Goal: Task Accomplishment & Management: Manage account settings

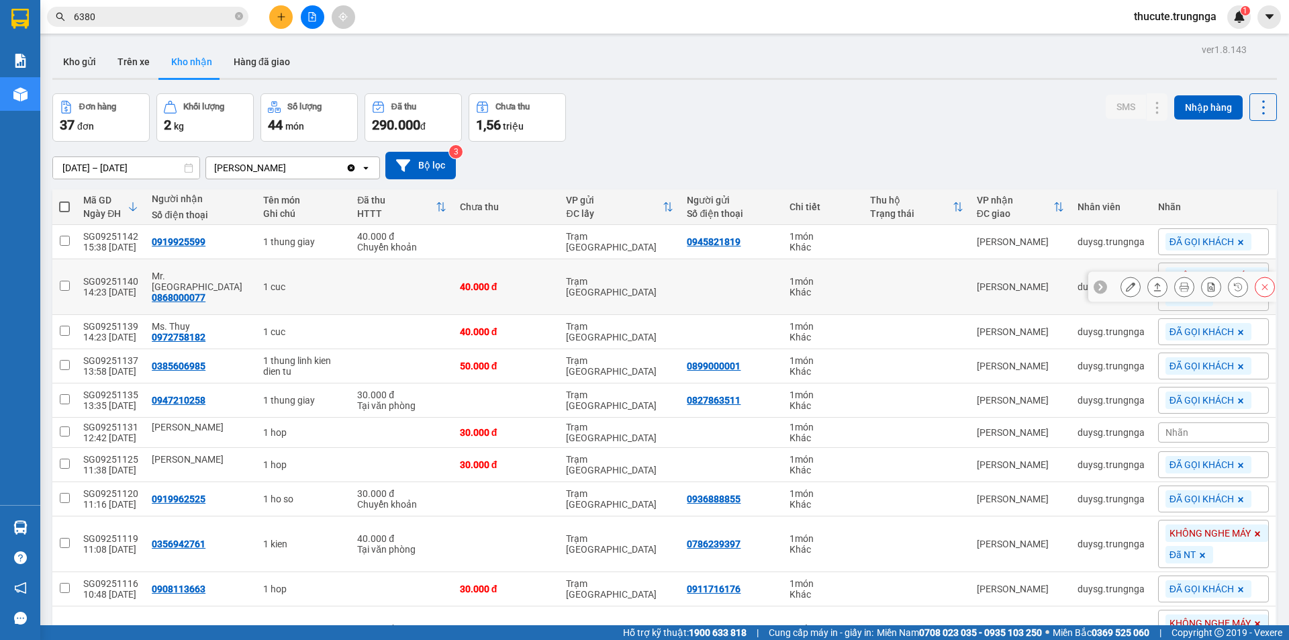
click at [350, 294] on td at bounding box center [401, 287] width 103 height 56
checkbox input "true"
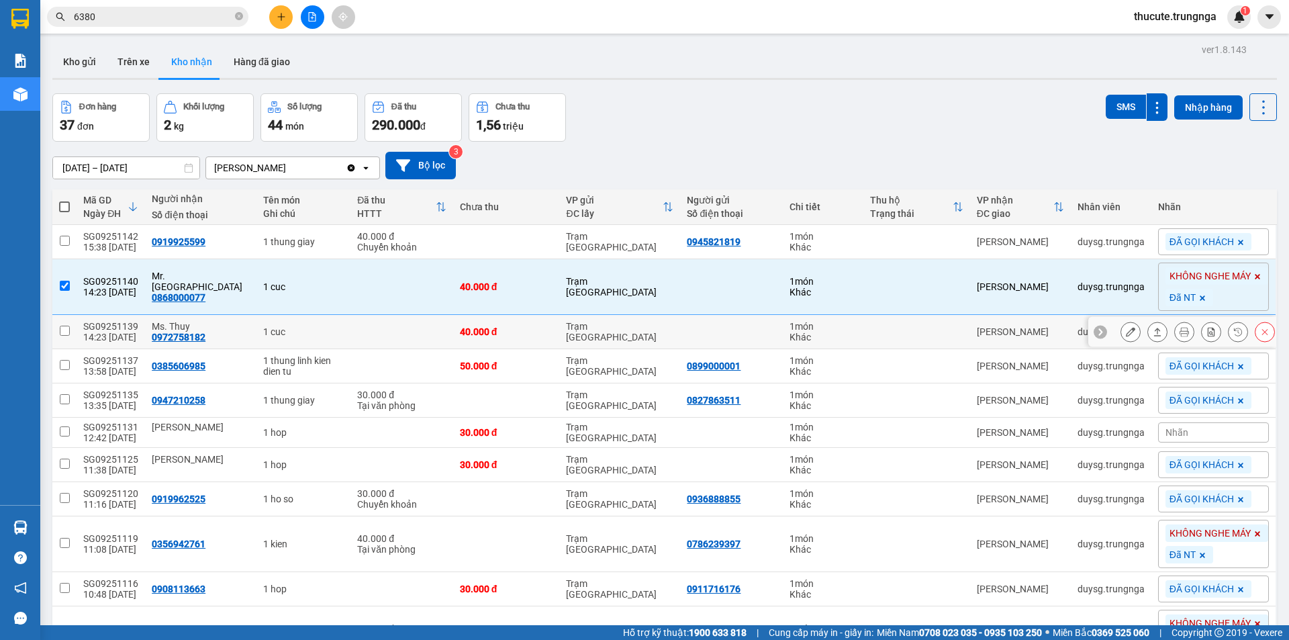
click at [320, 346] on td "1 cuc" at bounding box center [303, 332] width 94 height 34
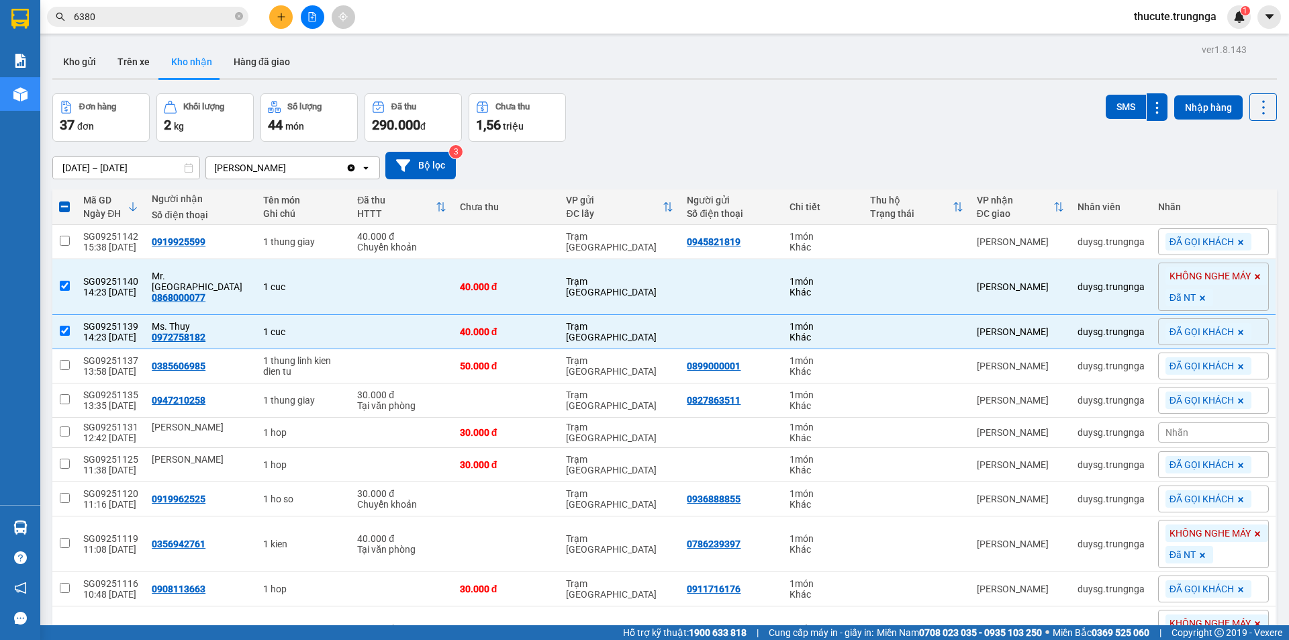
click at [1185, 331] on span "ĐÃ GỌI KHÁCH" at bounding box center [1201, 332] width 64 height 12
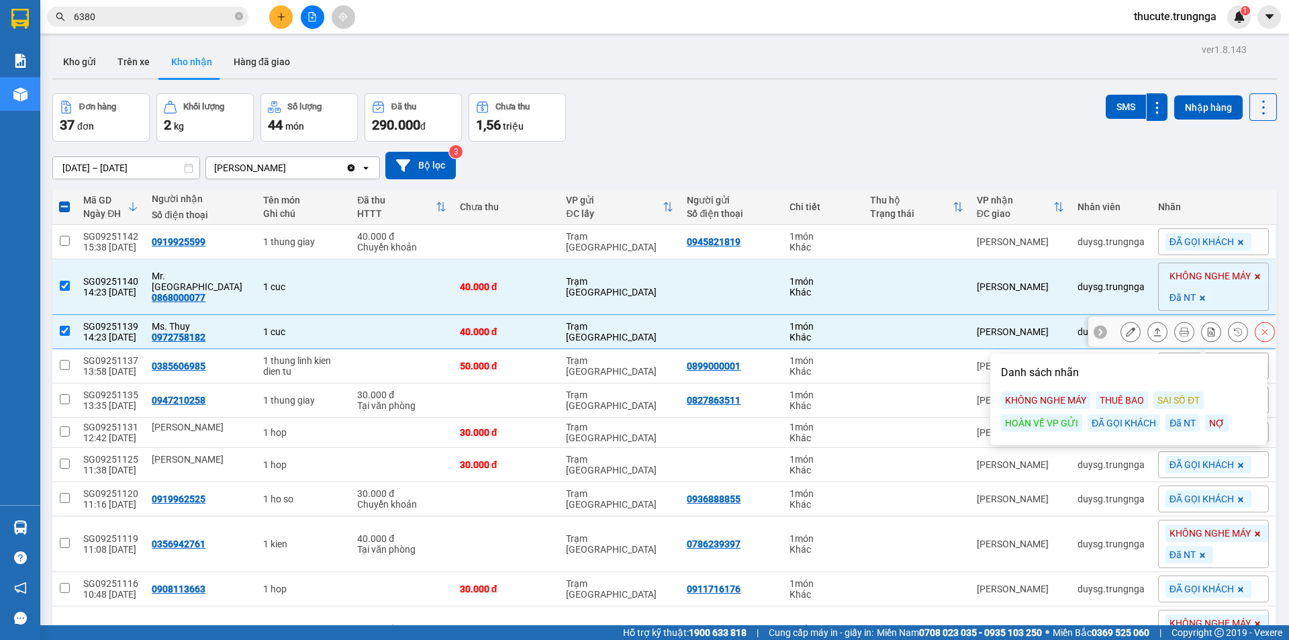
click at [887, 324] on td at bounding box center [916, 332] width 107 height 34
checkbox input "false"
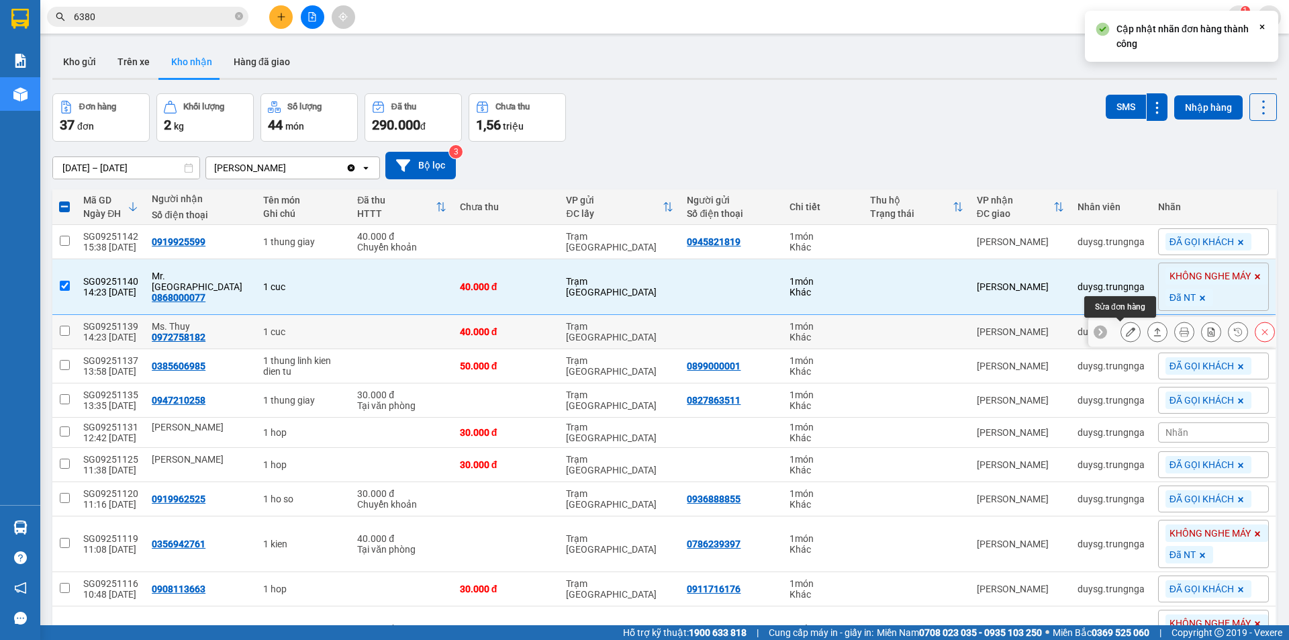
click at [1154, 331] on button at bounding box center [1157, 331] width 19 height 23
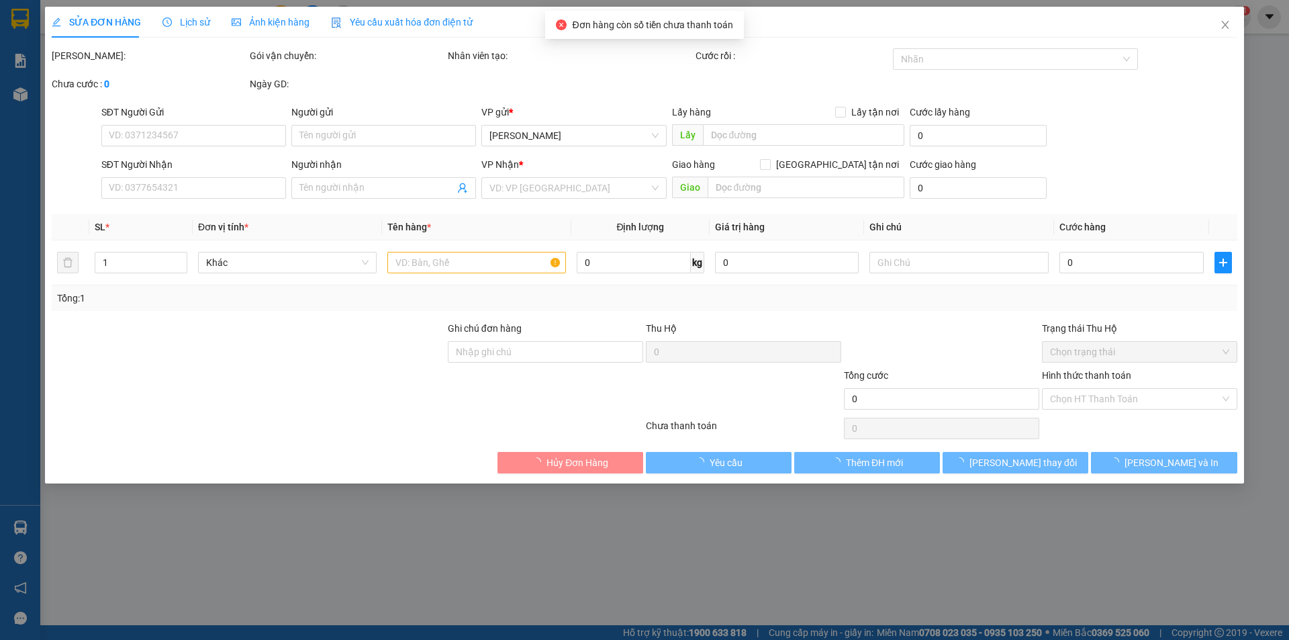
type input "0972758182"
type input "Ms. Thuy"
type input "40.000"
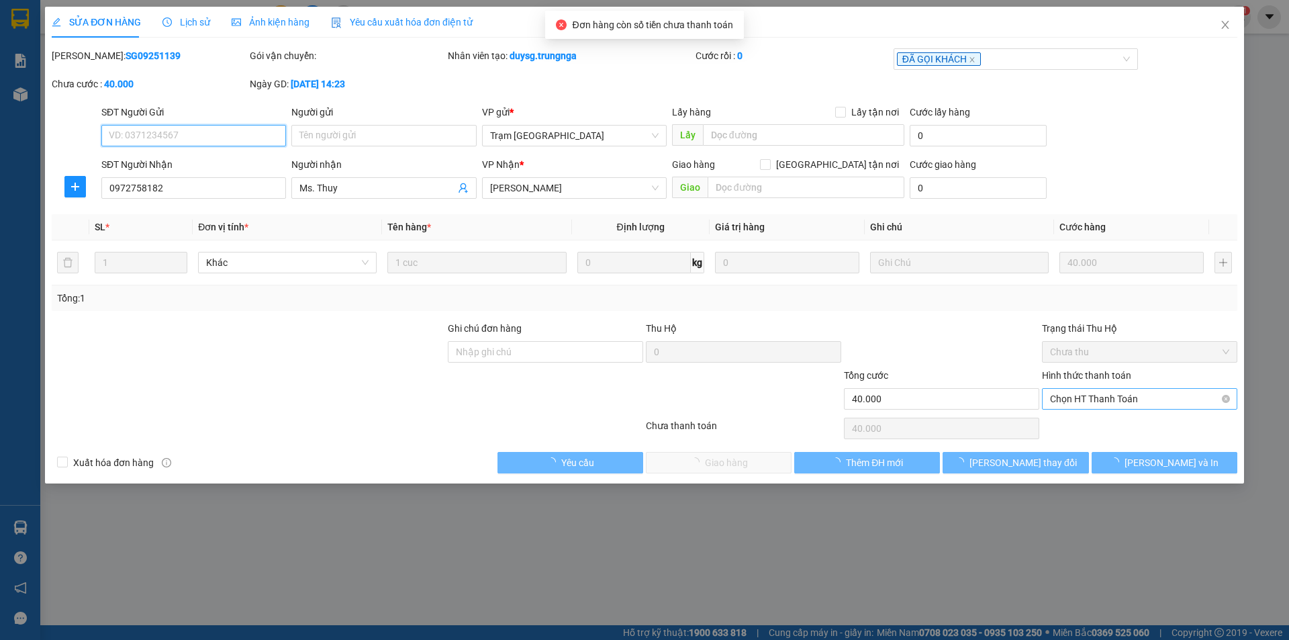
click at [1100, 399] on span "Chọn HT Thanh Toán" at bounding box center [1139, 399] width 179 height 20
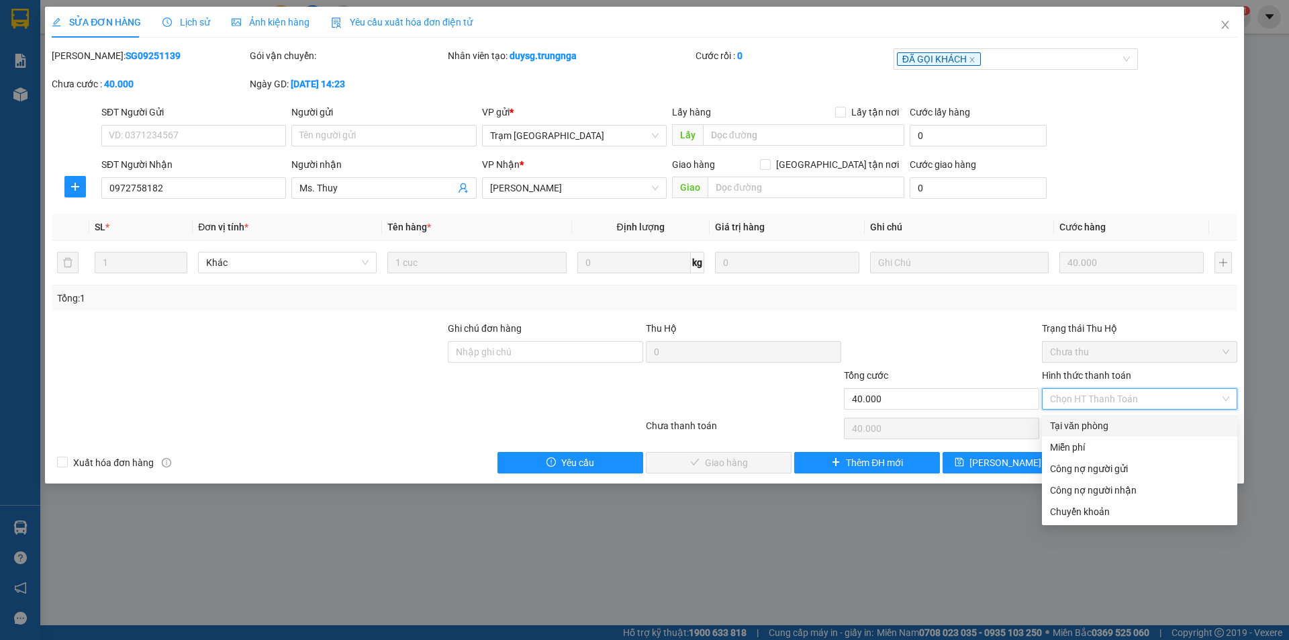
click at [1085, 429] on div "Tại văn phòng" at bounding box center [1139, 425] width 179 height 15
type input "0"
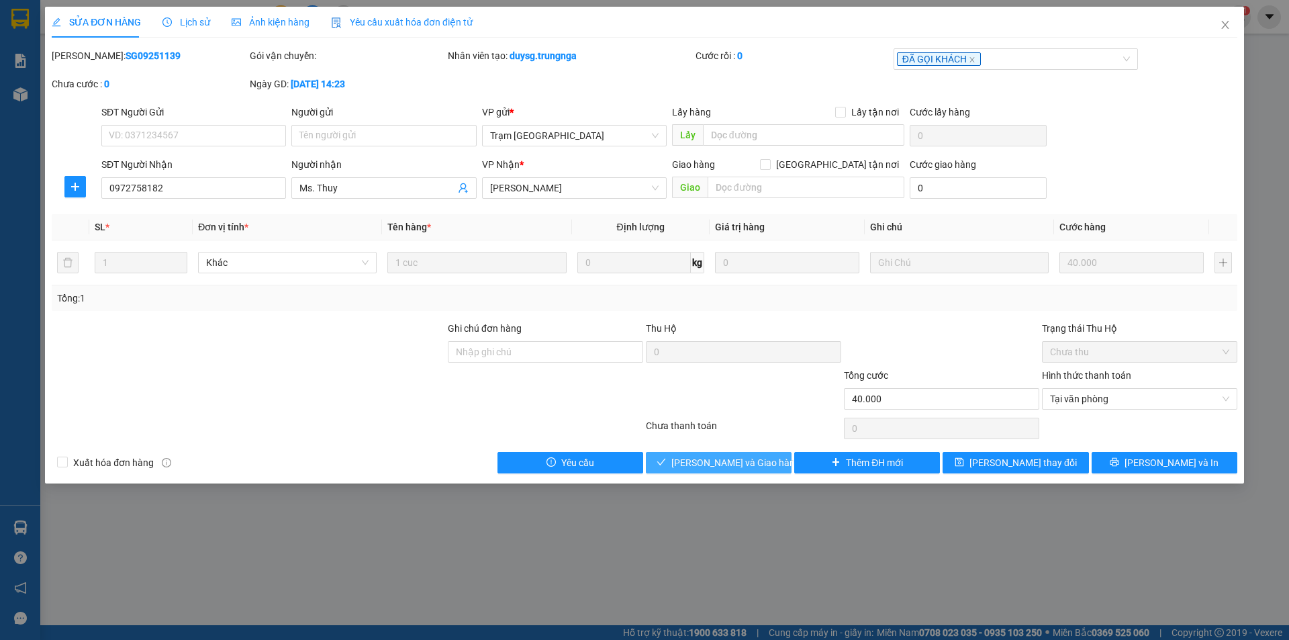
click at [726, 459] on span "[PERSON_NAME] và Giao hàng" at bounding box center [735, 462] width 129 height 15
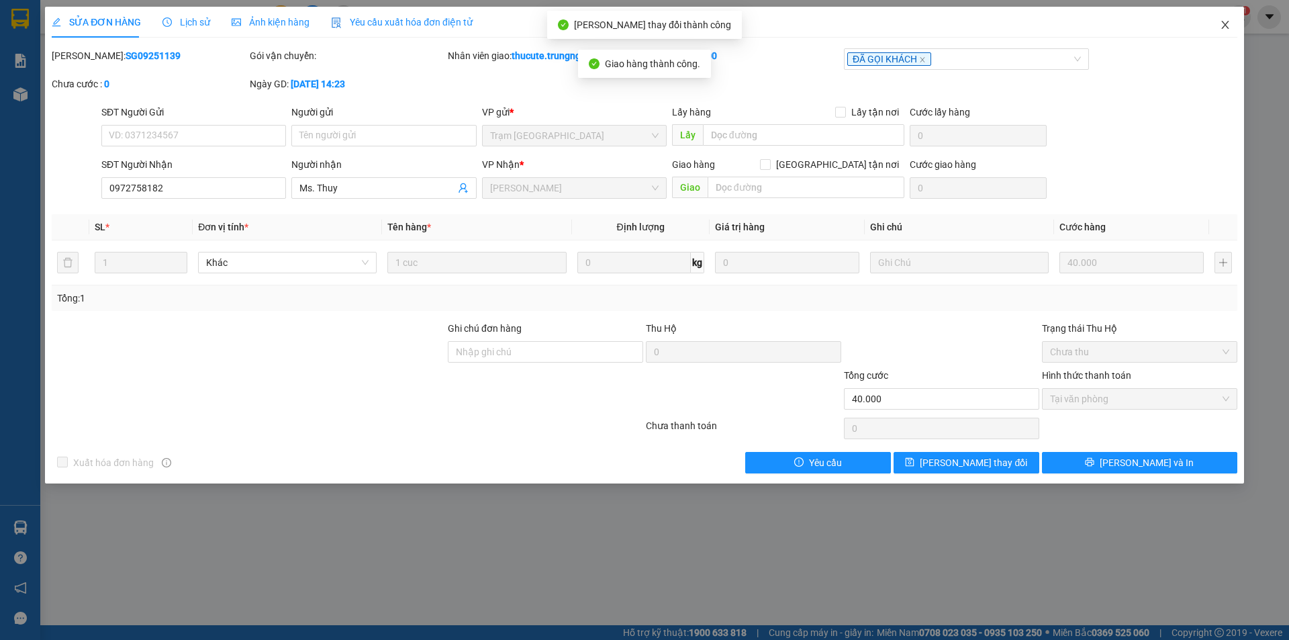
click at [1222, 24] on icon "close" at bounding box center [1225, 24] width 11 height 11
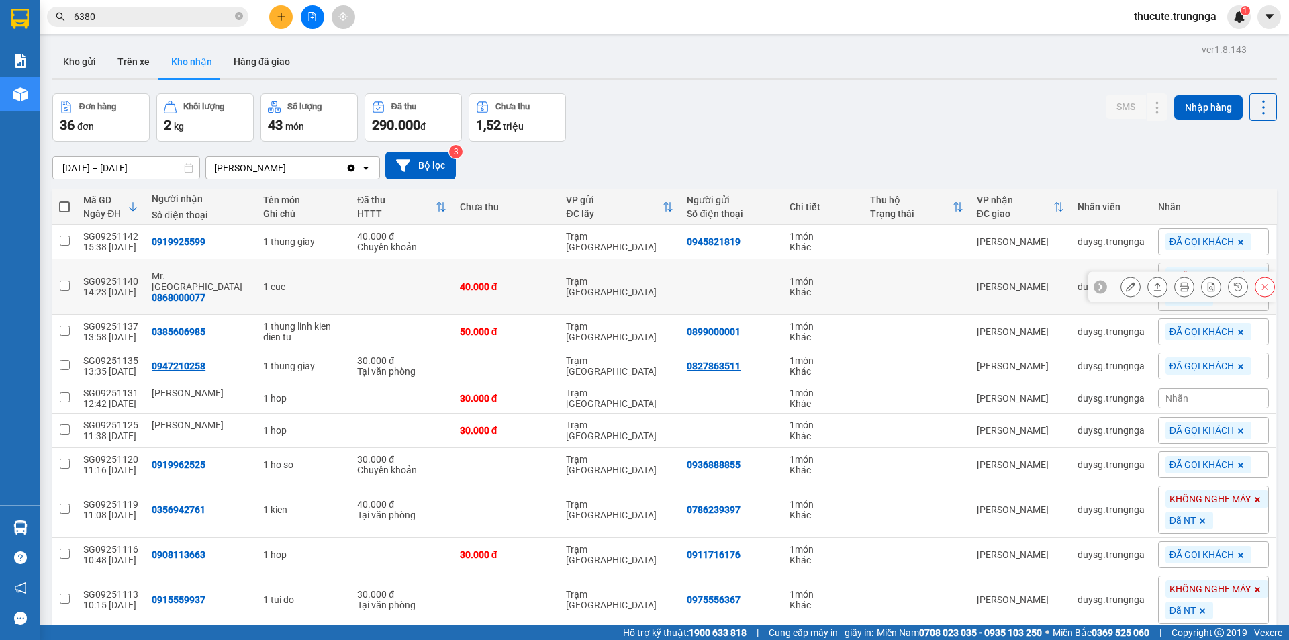
click at [1153, 283] on button at bounding box center [1157, 286] width 19 height 23
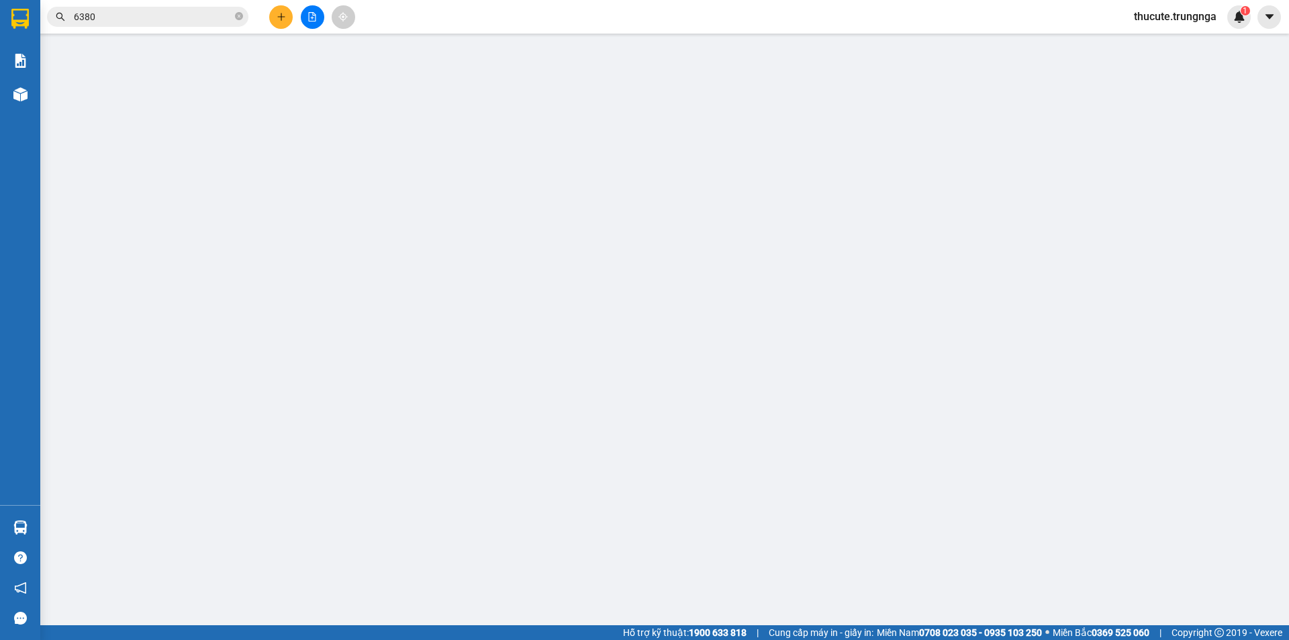
type input "0868000077"
type input "Mr. [GEOGRAPHIC_DATA]"
type input "40.000"
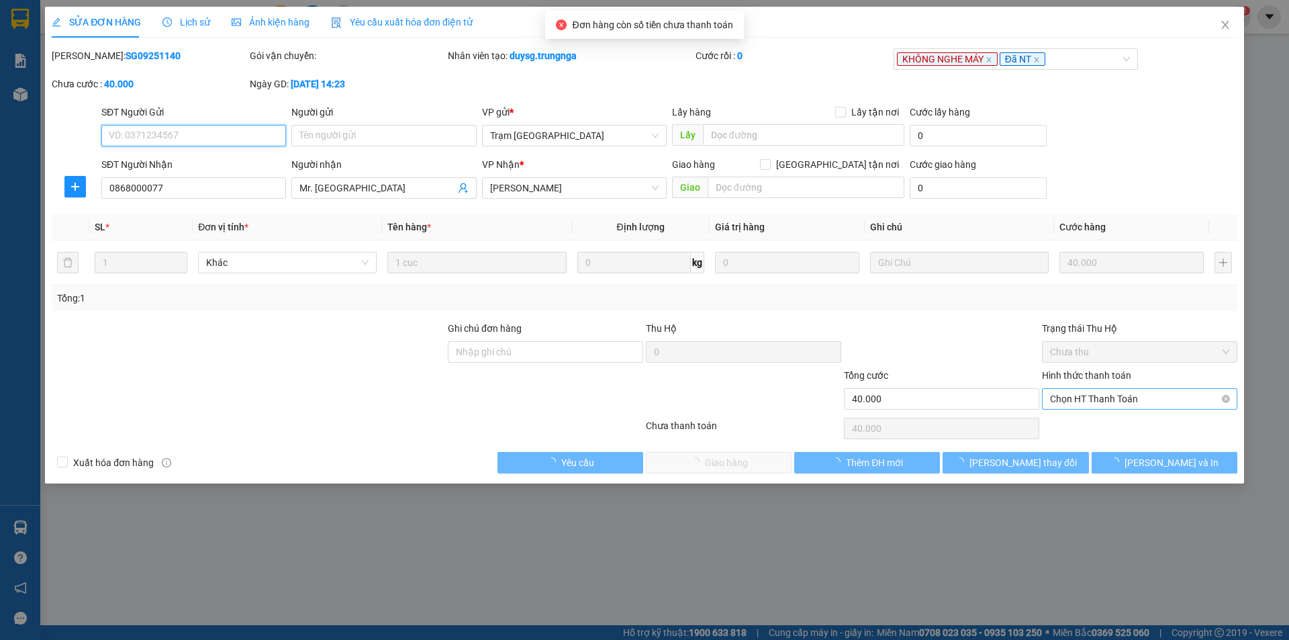
click at [1093, 399] on span "Chọn HT Thanh Toán" at bounding box center [1139, 399] width 179 height 20
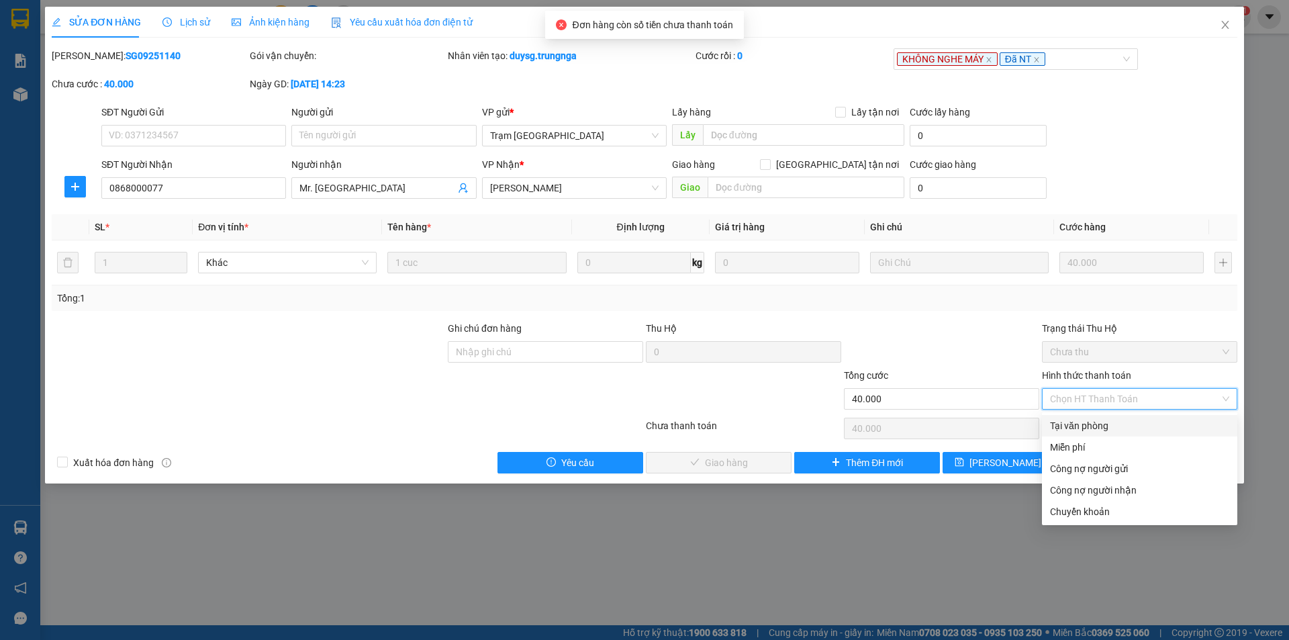
click at [1079, 424] on div "Tại văn phòng" at bounding box center [1139, 425] width 179 height 15
type input "0"
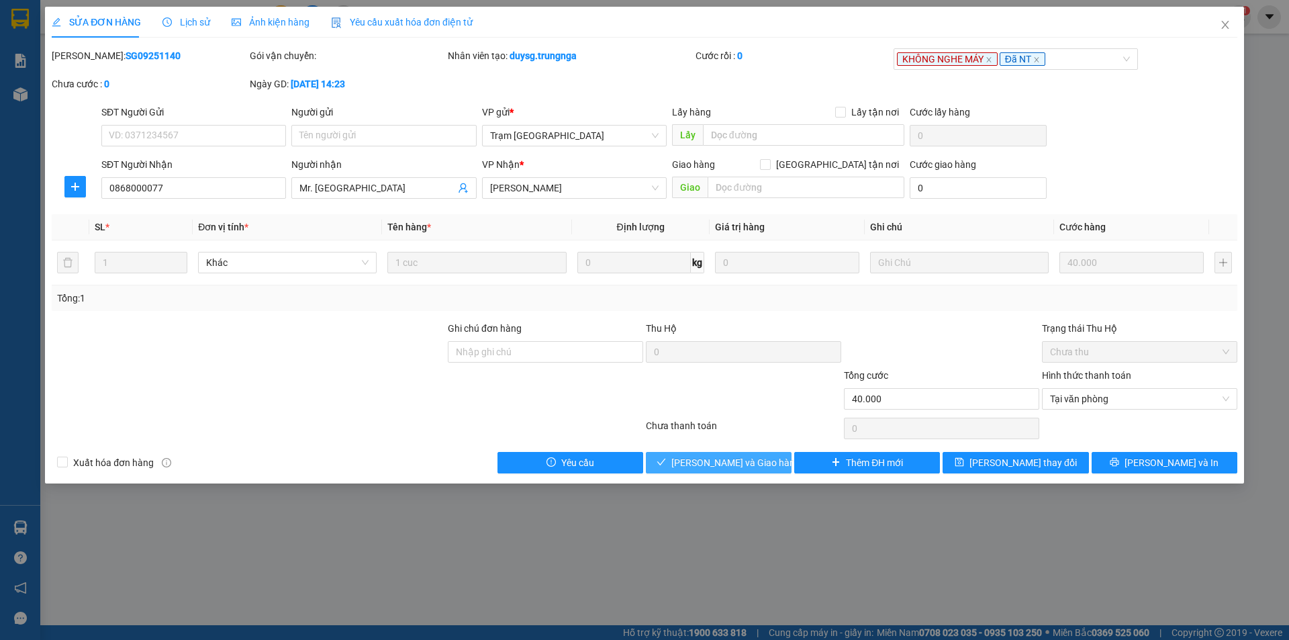
click at [714, 461] on span "[PERSON_NAME] và Giao hàng" at bounding box center [735, 462] width 129 height 15
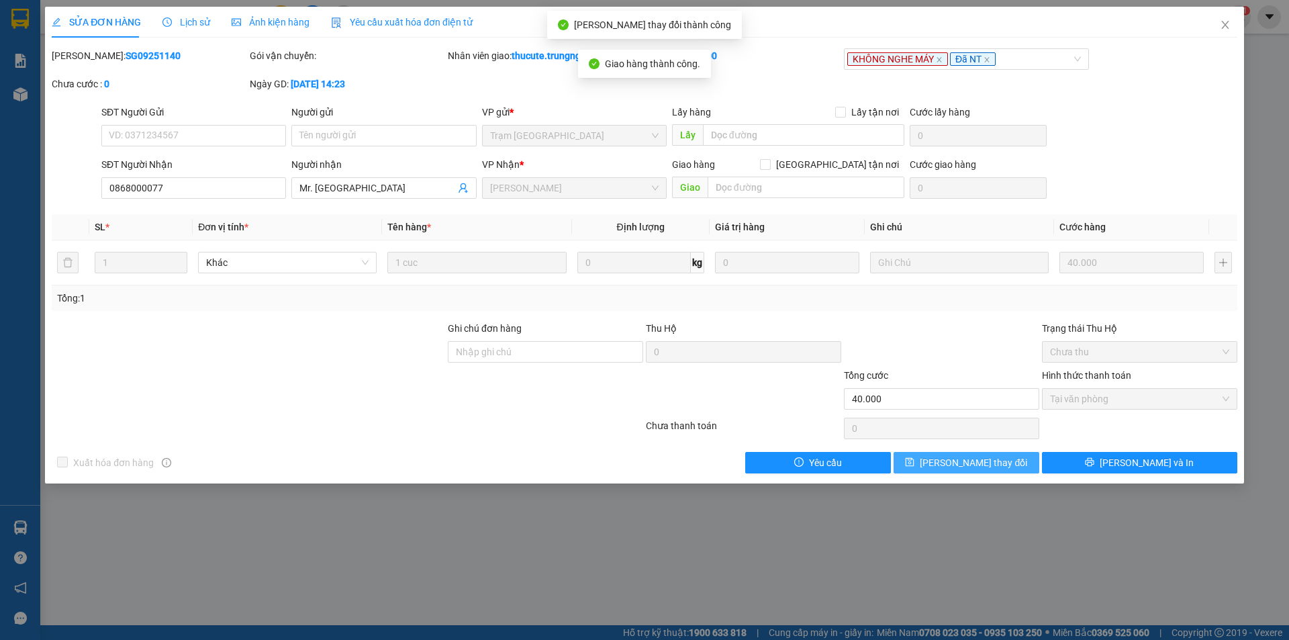
click at [979, 465] on span "[PERSON_NAME] thay đổi" at bounding box center [973, 462] width 107 height 15
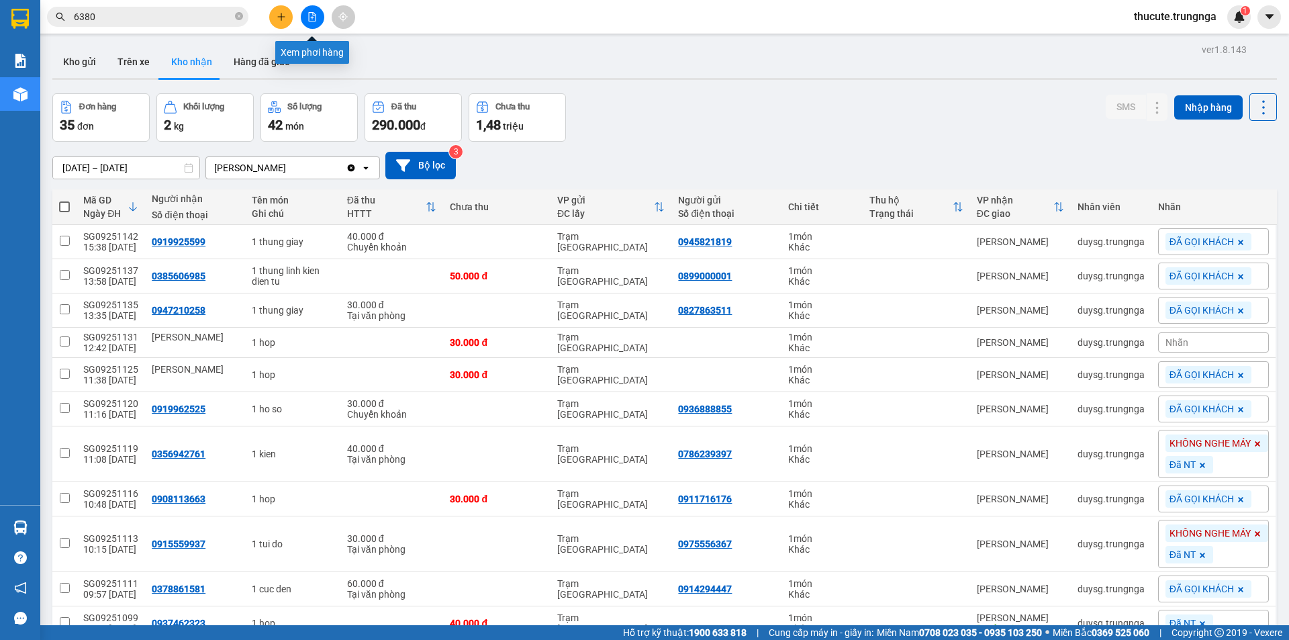
click at [301, 13] on button at bounding box center [312, 16] width 23 height 23
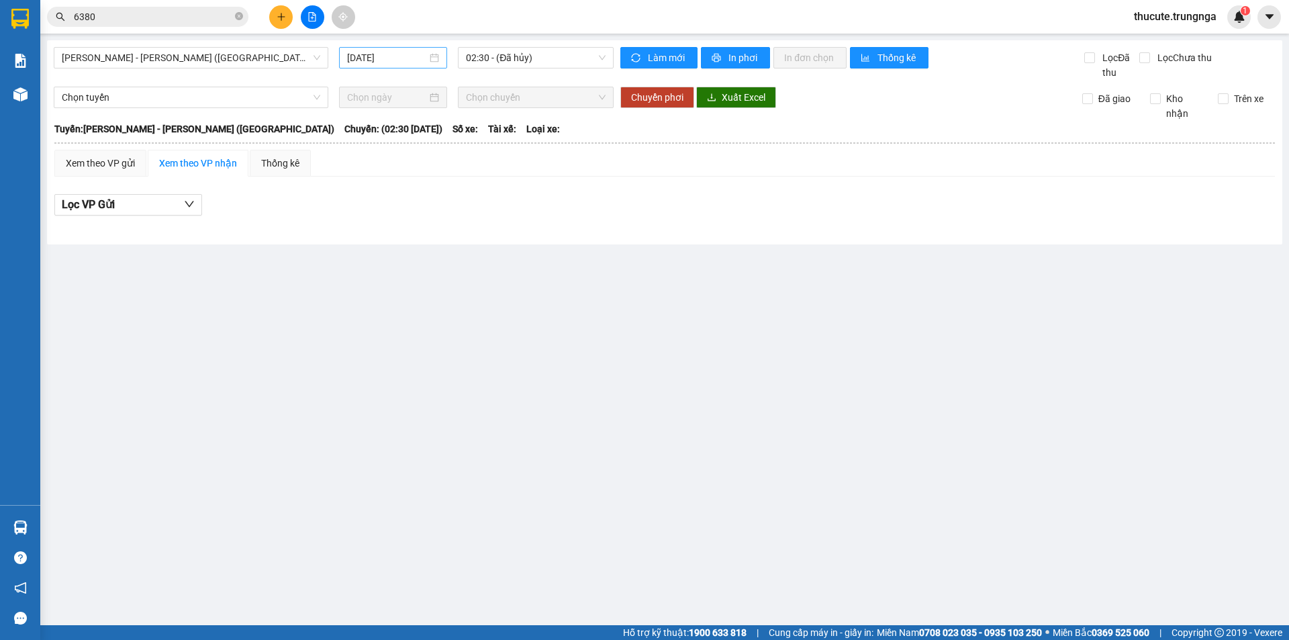
click at [409, 50] on input "[DATE]" at bounding box center [387, 57] width 80 height 15
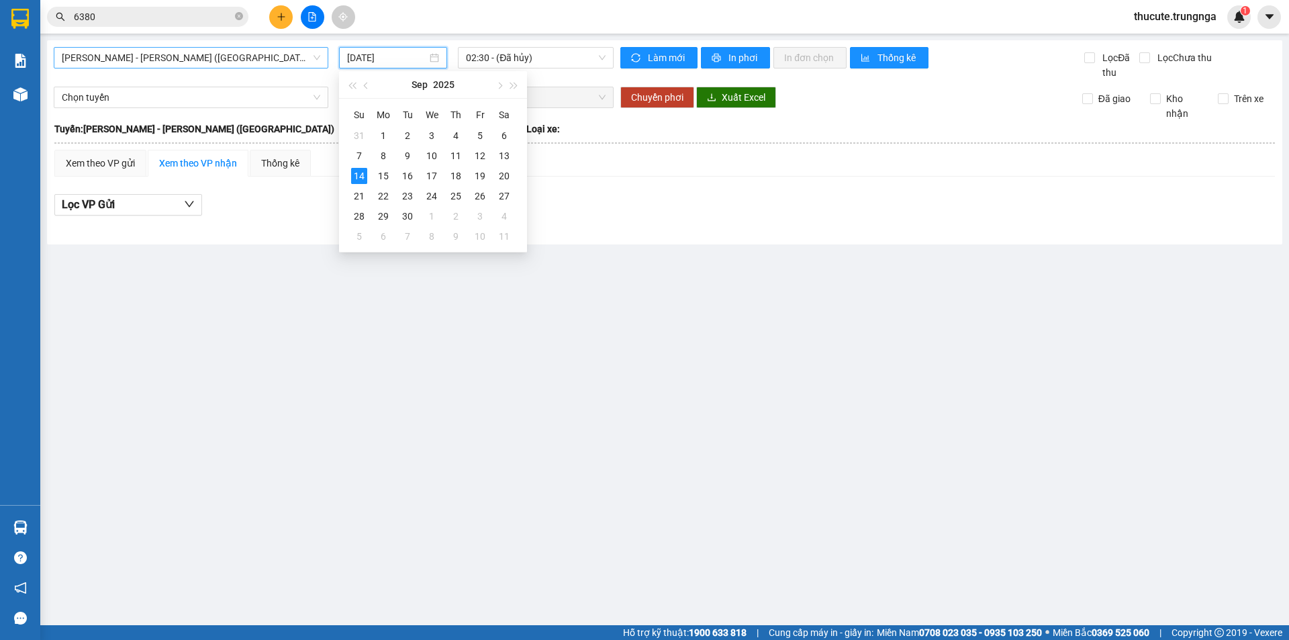
click at [267, 56] on span "[PERSON_NAME] - [PERSON_NAME] ([GEOGRAPHIC_DATA])" at bounding box center [191, 58] width 258 height 20
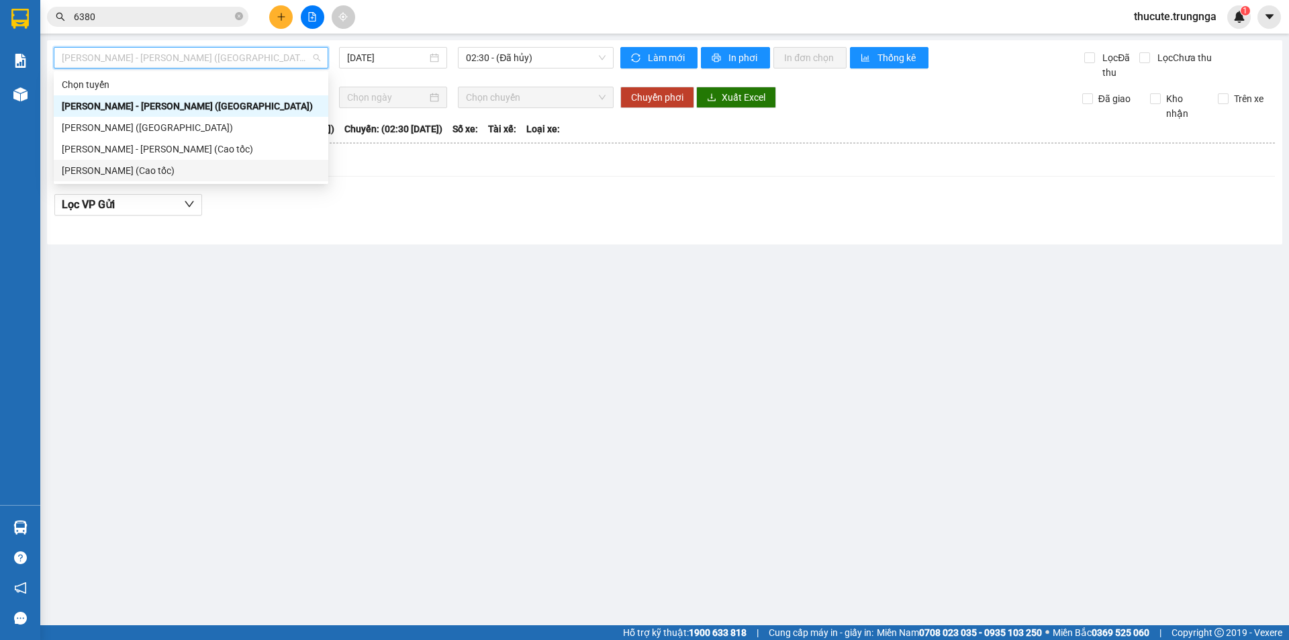
click at [205, 170] on div "[PERSON_NAME] (Cao tốc)" at bounding box center [191, 170] width 258 height 15
type input "[DATE]"
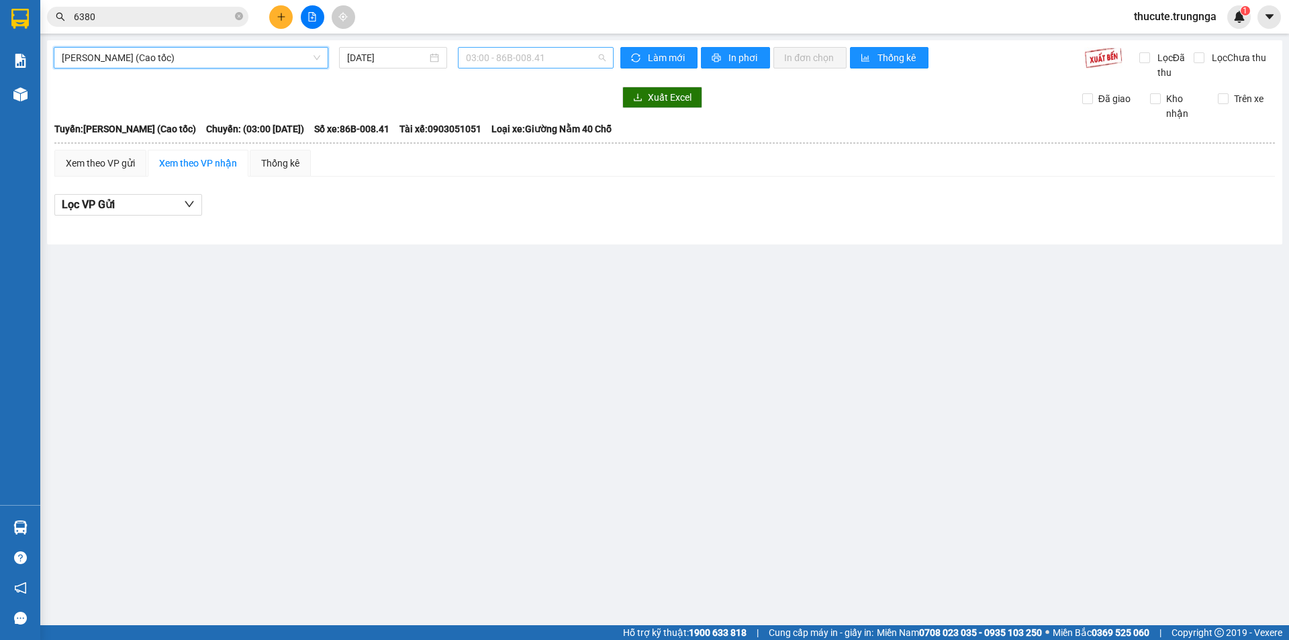
click at [516, 54] on span "03:00 - 86B-008.41" at bounding box center [536, 58] width 140 height 20
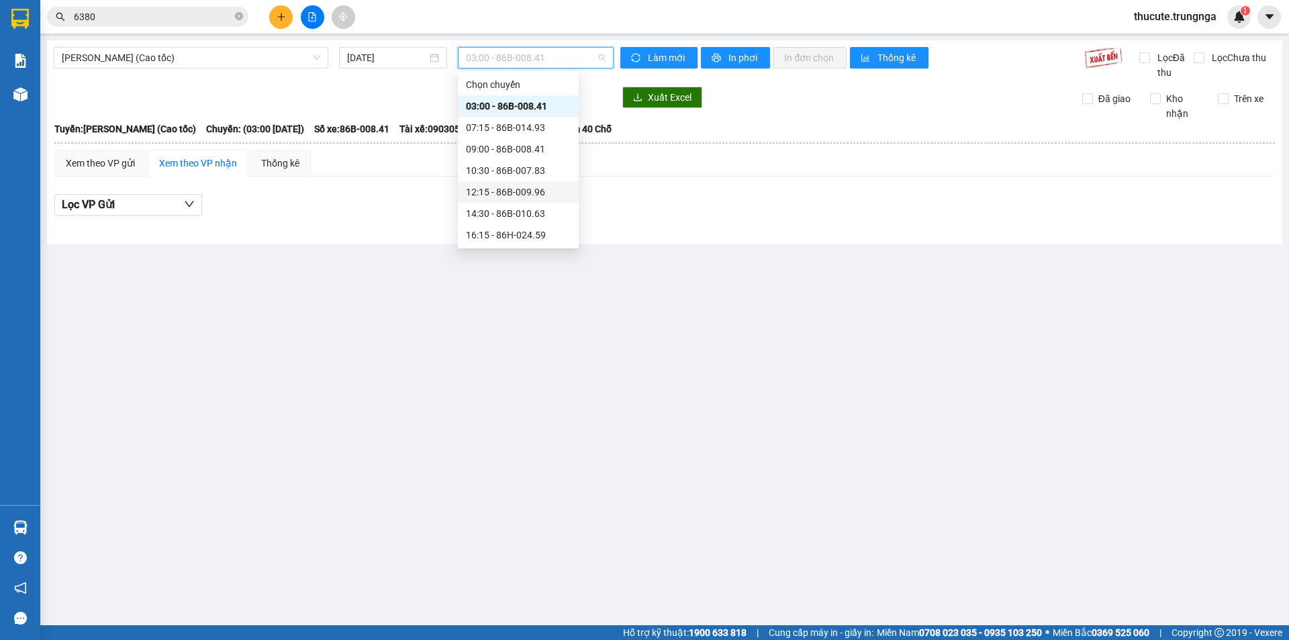
scroll to position [64, 0]
click at [516, 185] on div "18:00 (TC) - 86B-015.50" at bounding box center [518, 192] width 105 height 15
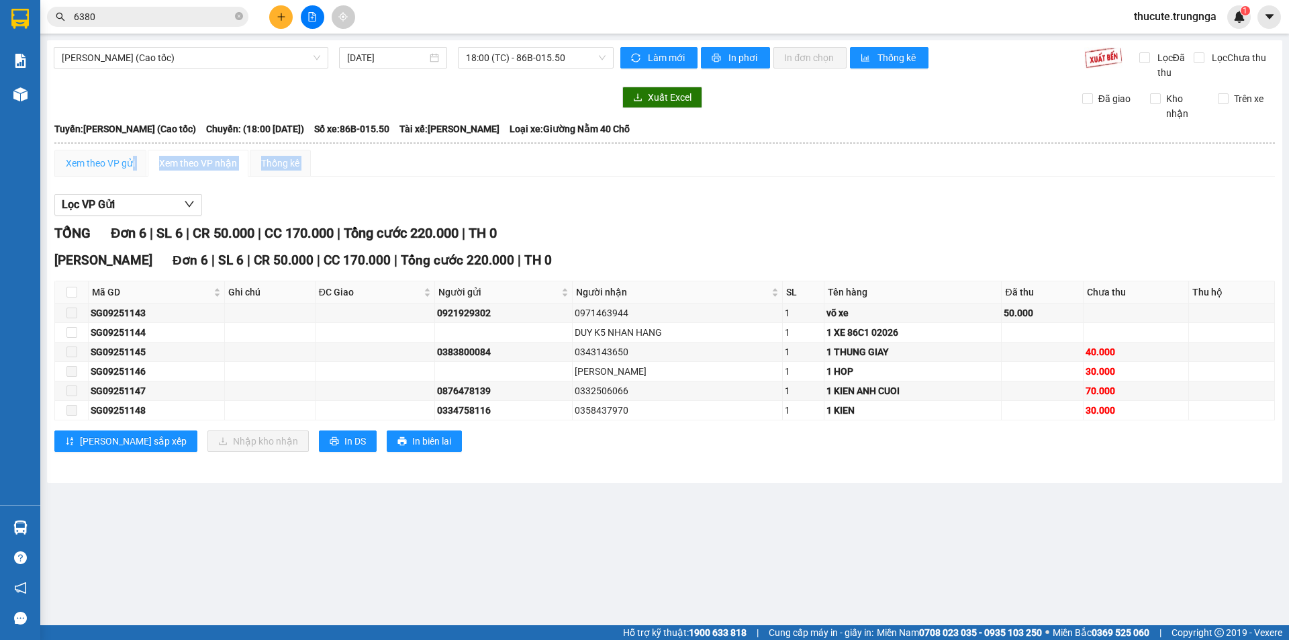
drag, startPoint x: 134, startPoint y: 183, endPoint x: 110, endPoint y: 154, distance: 37.6
click at [125, 165] on div "Xem theo VP gửi Xem theo VP nhận Thống kê Lọc VP Gửi TỔNG Đơn 6 | SL 6 | CR 50…" at bounding box center [664, 309] width 1220 height 319
click at [110, 154] on div "Xem theo VP gửi" at bounding box center [100, 163] width 92 height 27
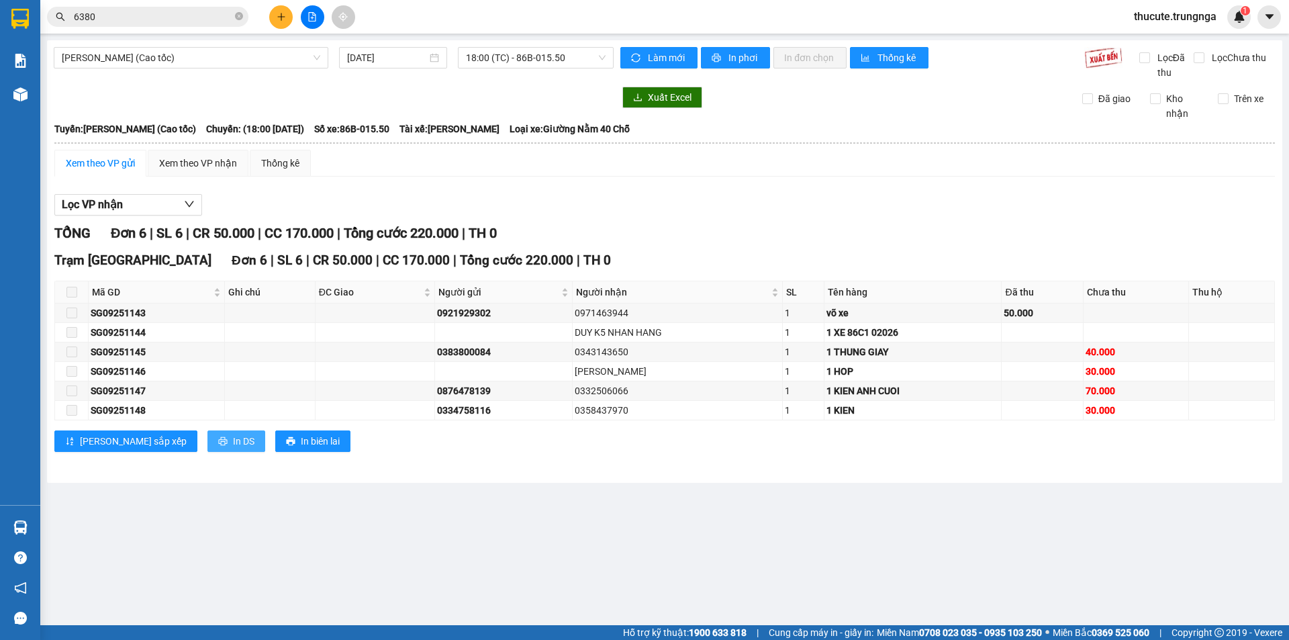
click at [233, 444] on span "In DS" at bounding box center [243, 441] width 21 height 15
click at [226, 170] on div "Xem theo VP nhận" at bounding box center [198, 163] width 78 height 15
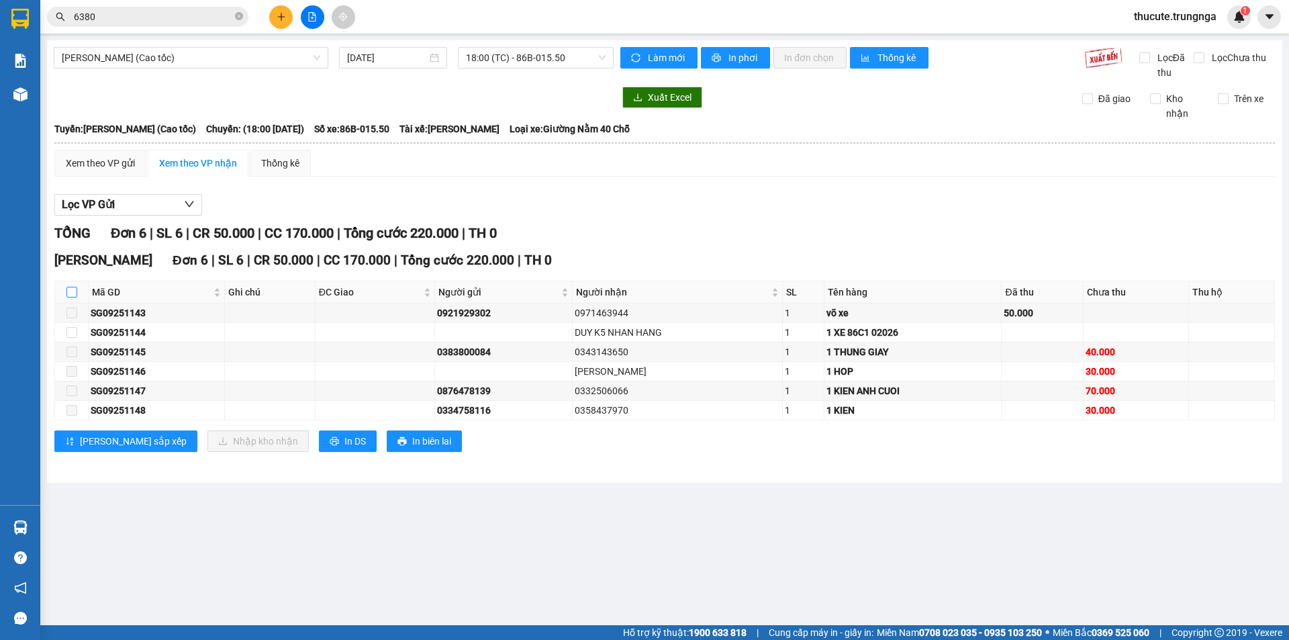
click at [70, 297] on input "checkbox" at bounding box center [71, 292] width 11 height 11
checkbox input "true"
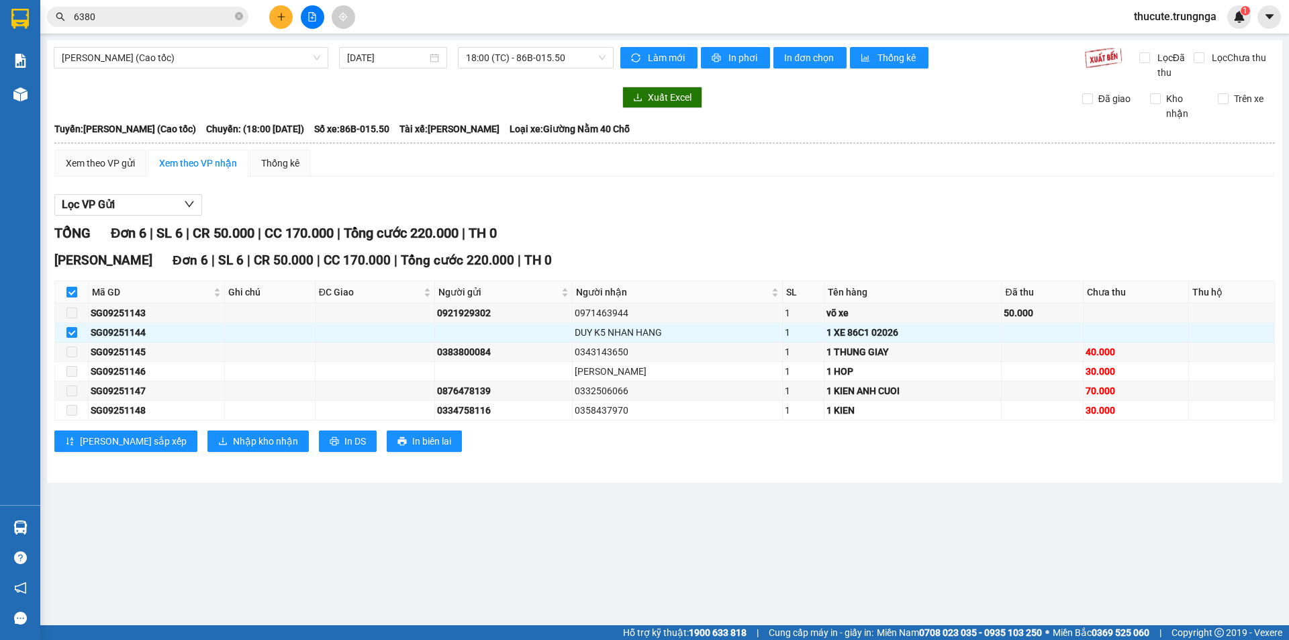
click at [70, 297] on input "checkbox" at bounding box center [71, 292] width 11 height 11
checkbox input "false"
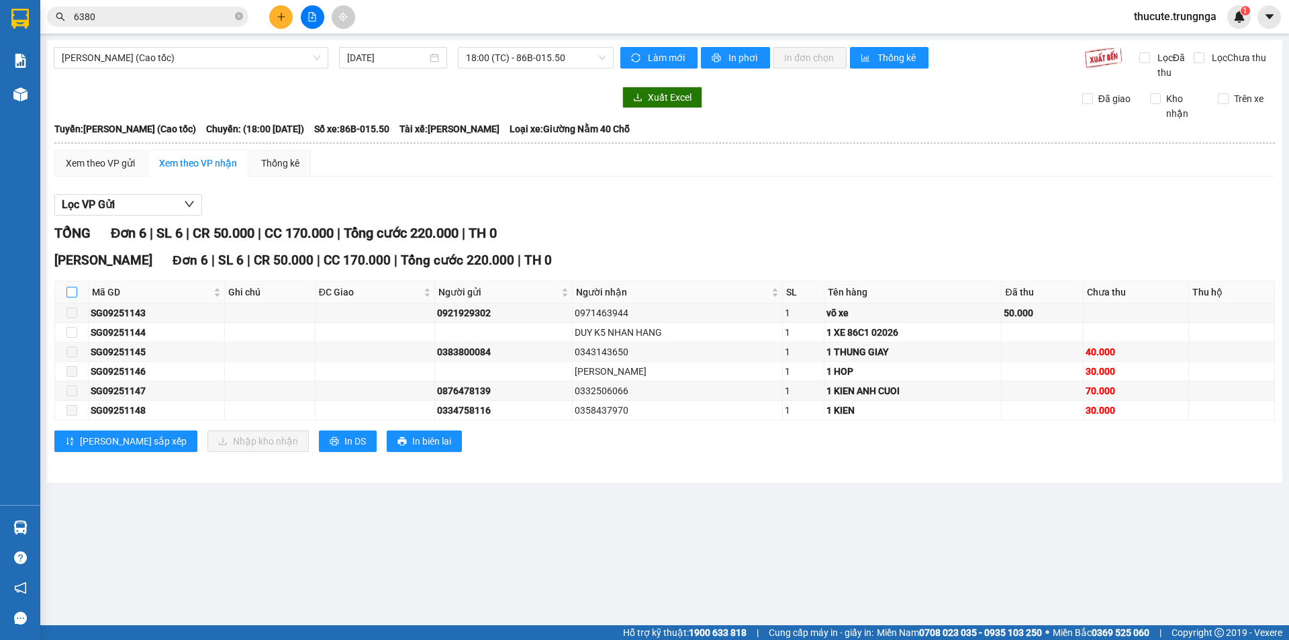
checkbox input "false"
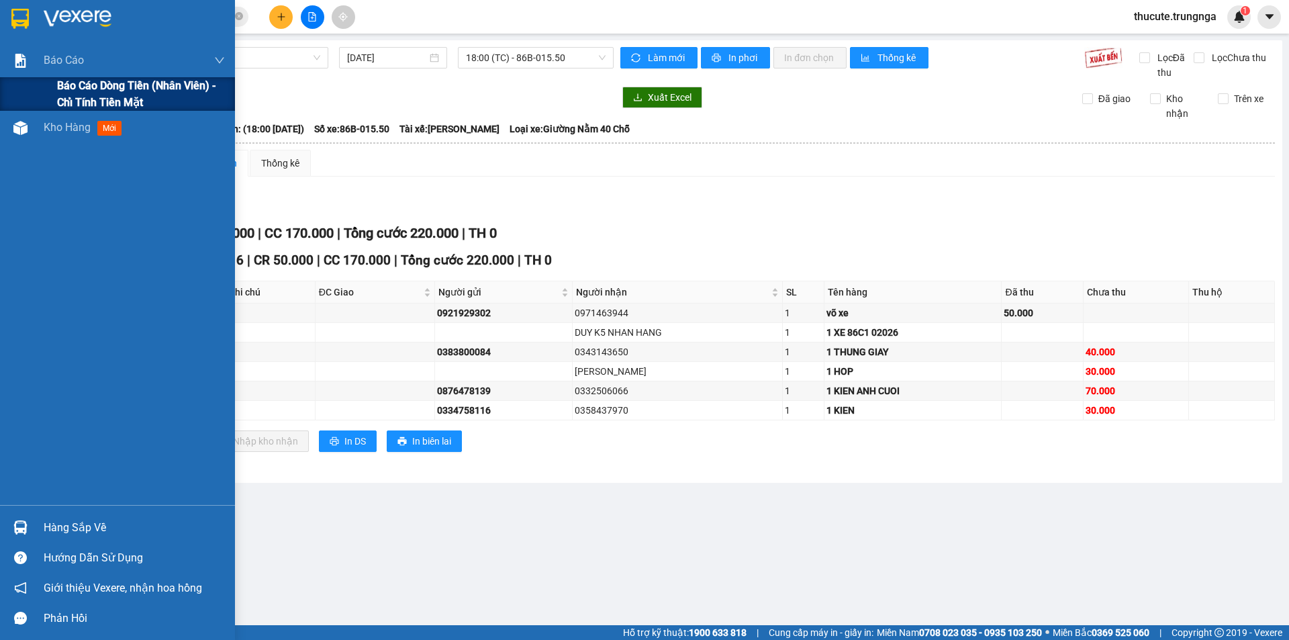
click at [93, 87] on span "Báo cáo dòng tiền (nhân viên) - chỉ tính tiền mặt" at bounding box center [141, 94] width 168 height 34
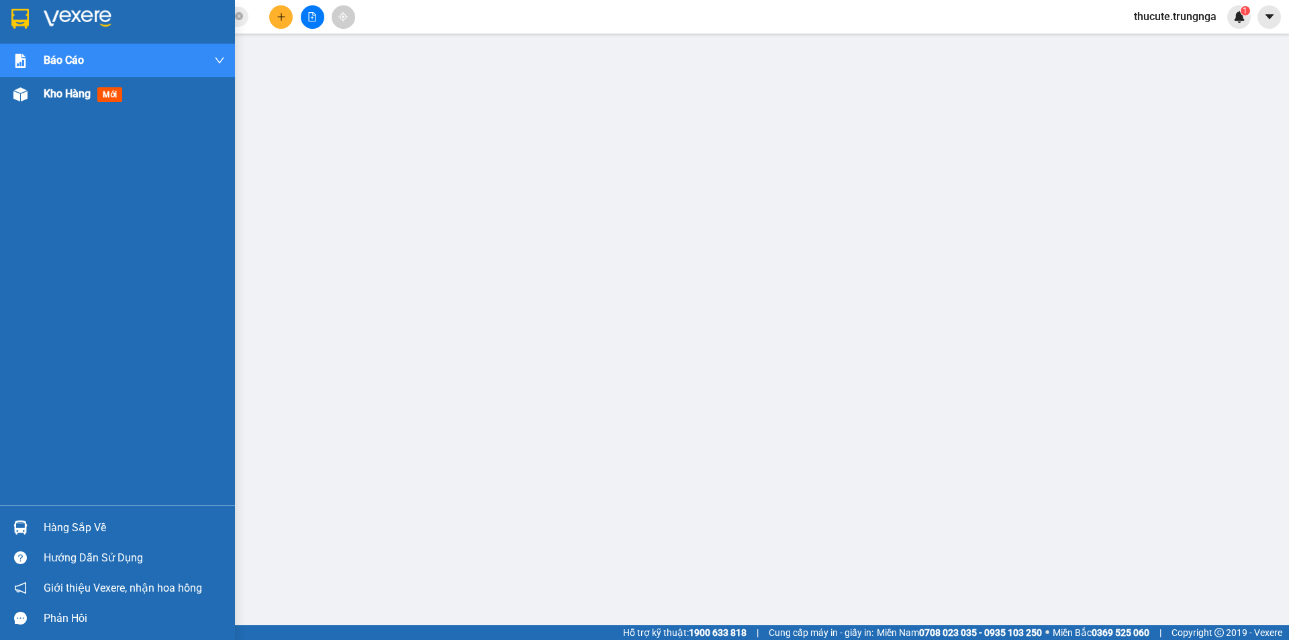
click at [62, 97] on span "Kho hàng" at bounding box center [67, 93] width 47 height 13
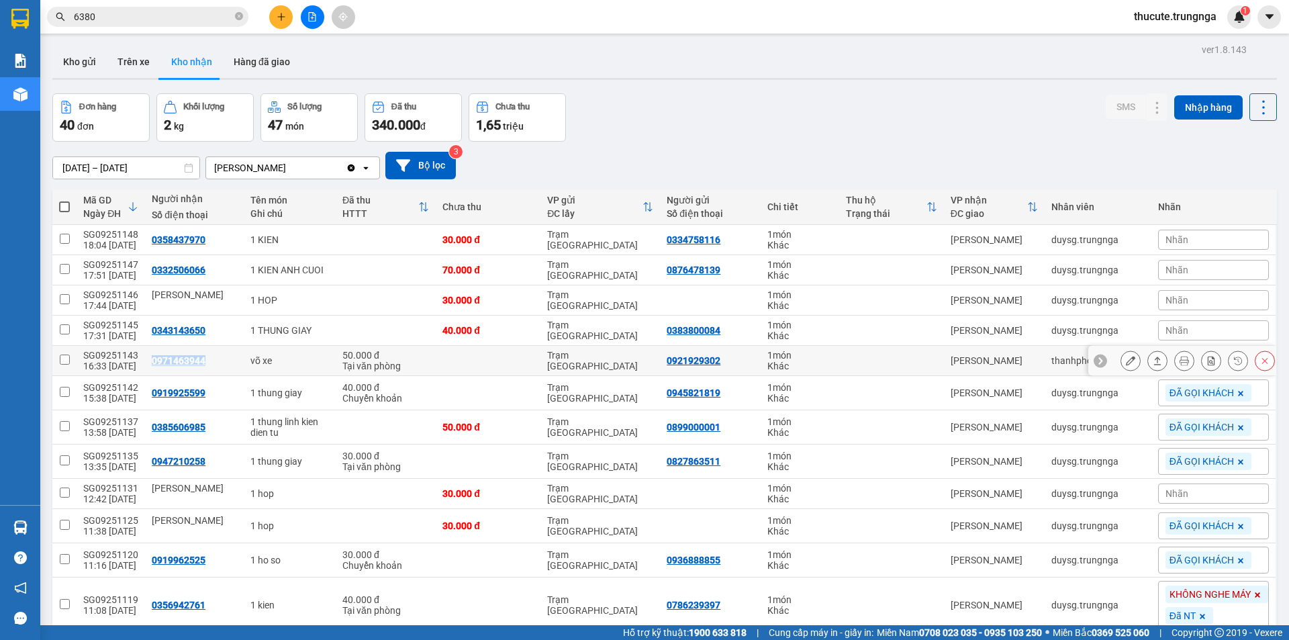
drag, startPoint x: 206, startPoint y: 358, endPoint x: 142, endPoint y: 361, distance: 64.5
click at [145, 361] on td "0971463944" at bounding box center [194, 361] width 99 height 30
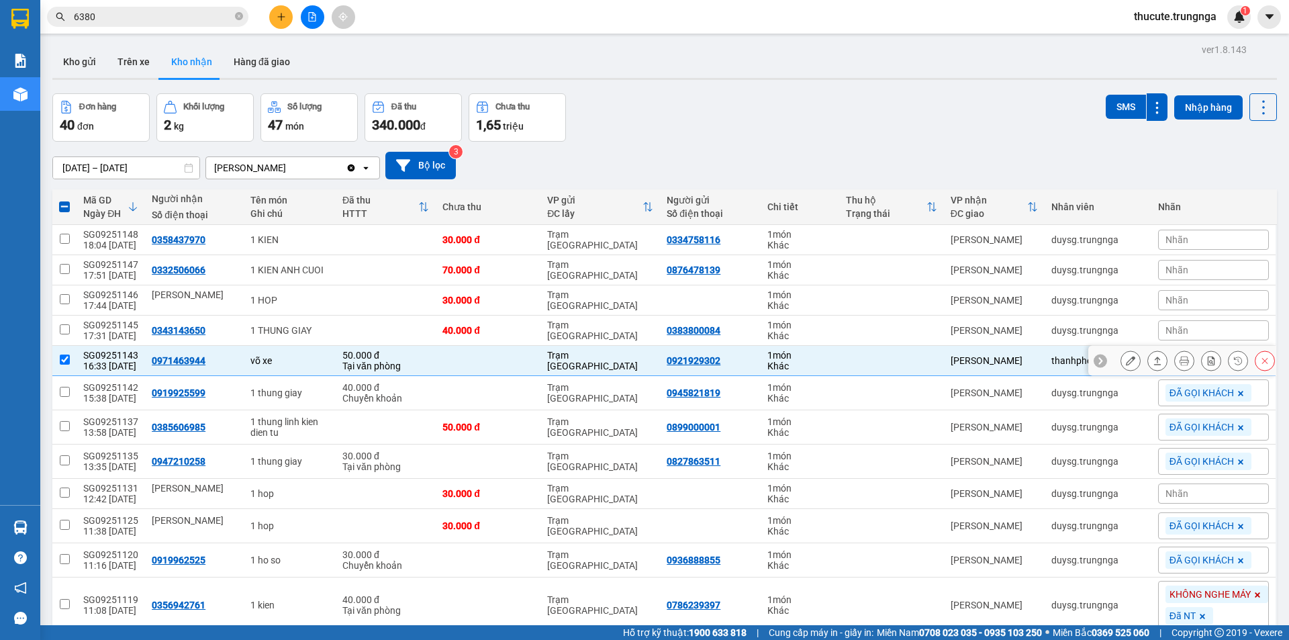
click at [217, 356] on div "0971463944" at bounding box center [194, 360] width 85 height 11
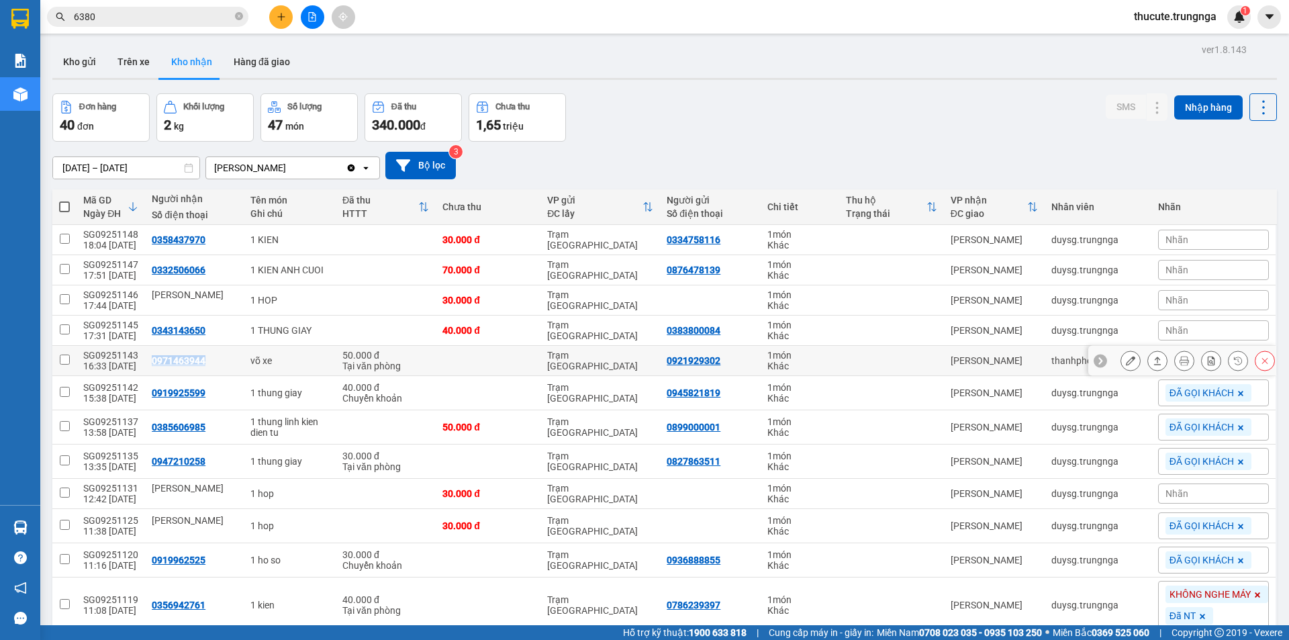
drag, startPoint x: 198, startPoint y: 360, endPoint x: 150, endPoint y: 358, distance: 48.3
click at [152, 358] on div "0971463944" at bounding box center [194, 360] width 85 height 11
checkbox input "true"
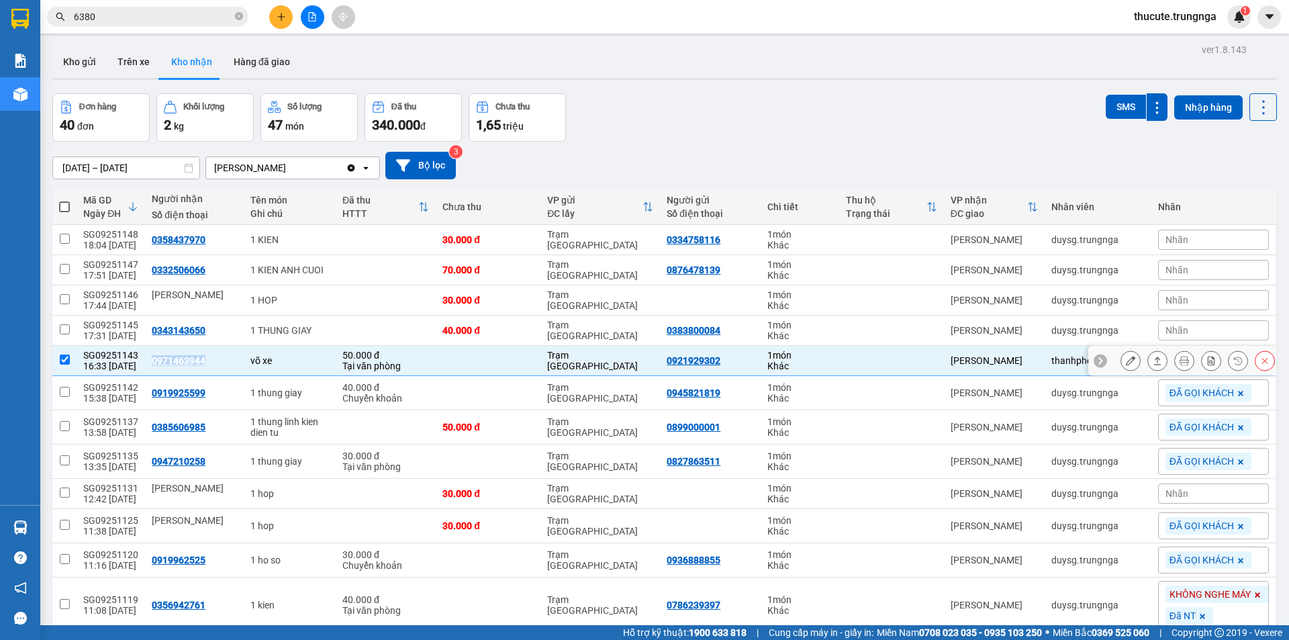
copy div "0971463944"
drag, startPoint x: 205, startPoint y: 323, endPoint x: 148, endPoint y: 329, distance: 57.4
click at [148, 329] on td "0343143650" at bounding box center [194, 330] width 99 height 30
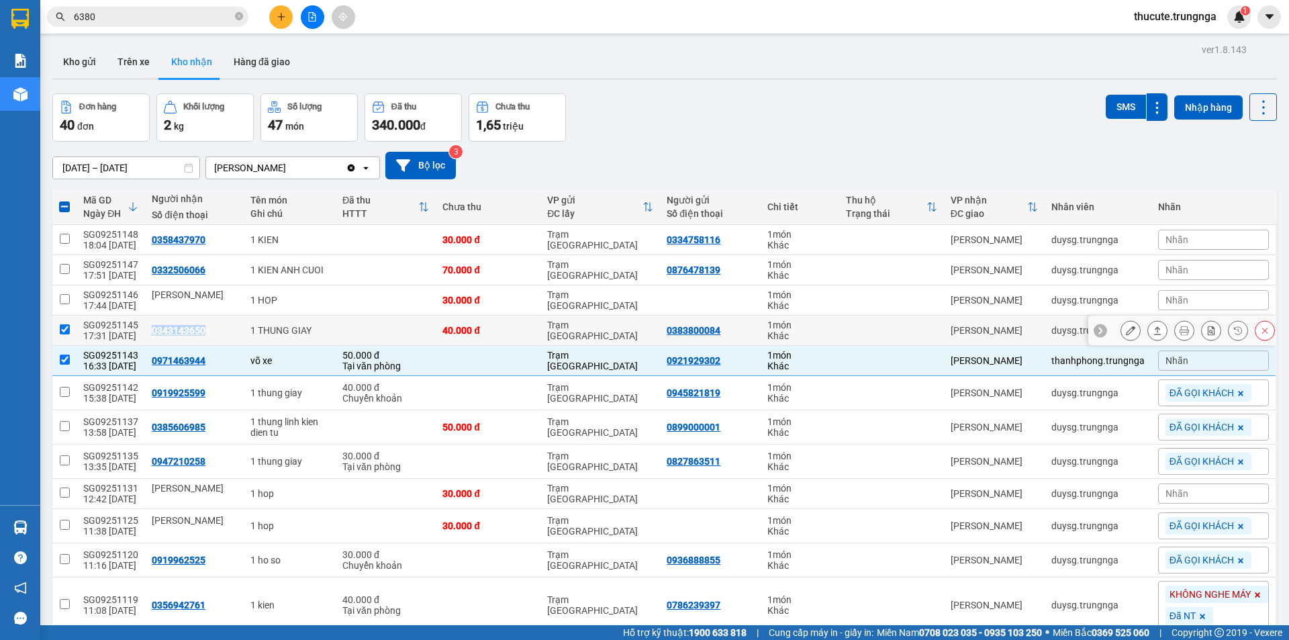
checkbox input "true"
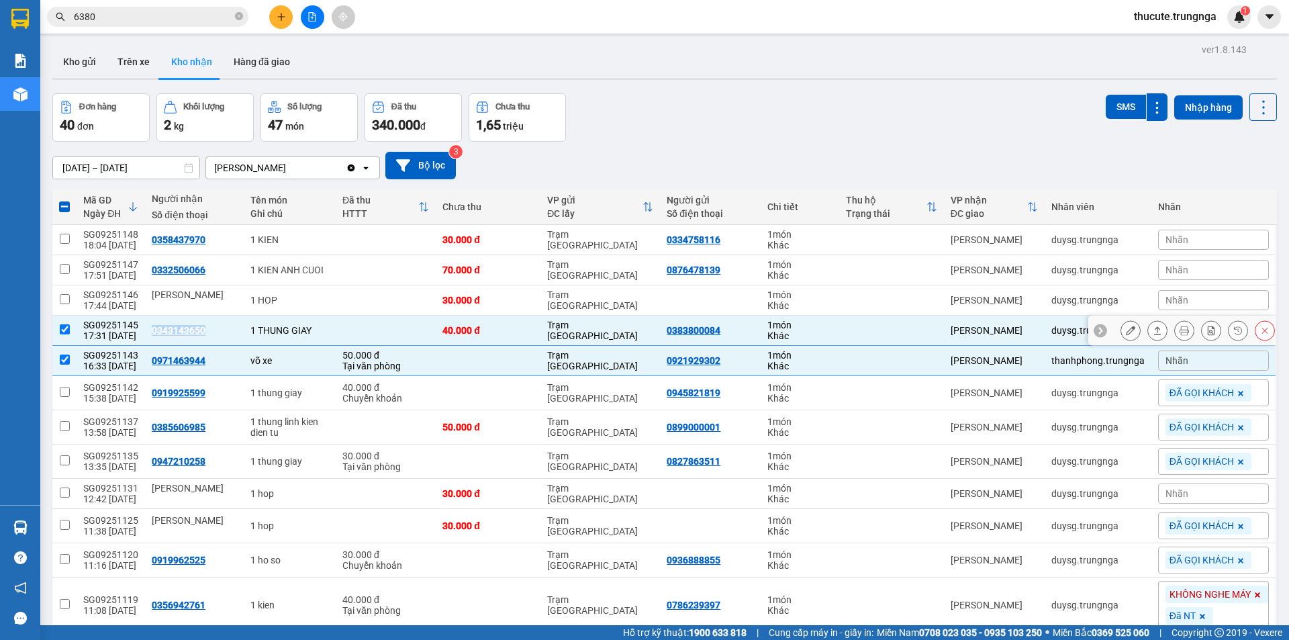
copy div "0343143650"
drag, startPoint x: 211, startPoint y: 269, endPoint x: 144, endPoint y: 272, distance: 67.9
click at [145, 272] on td "0332506066" at bounding box center [194, 270] width 99 height 30
checkbox input "true"
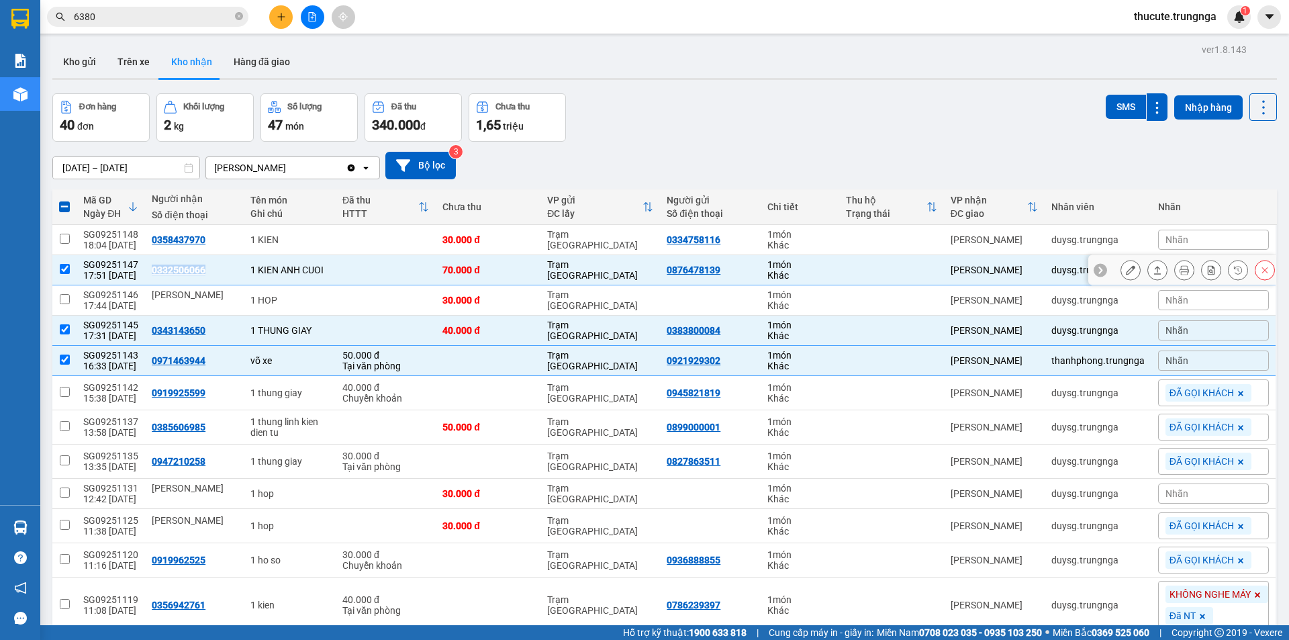
copy div "0332506066"
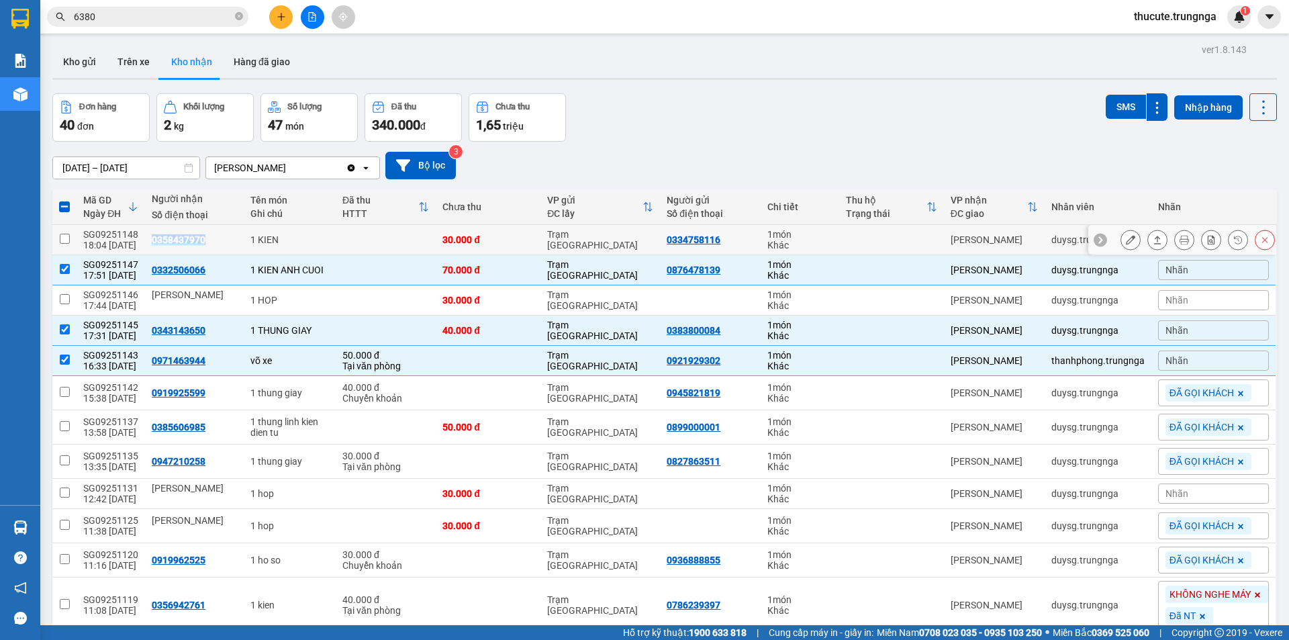
drag, startPoint x: 211, startPoint y: 234, endPoint x: 146, endPoint y: 237, distance: 65.2
click at [152, 236] on div "0358437970" at bounding box center [194, 239] width 85 height 11
checkbox input "true"
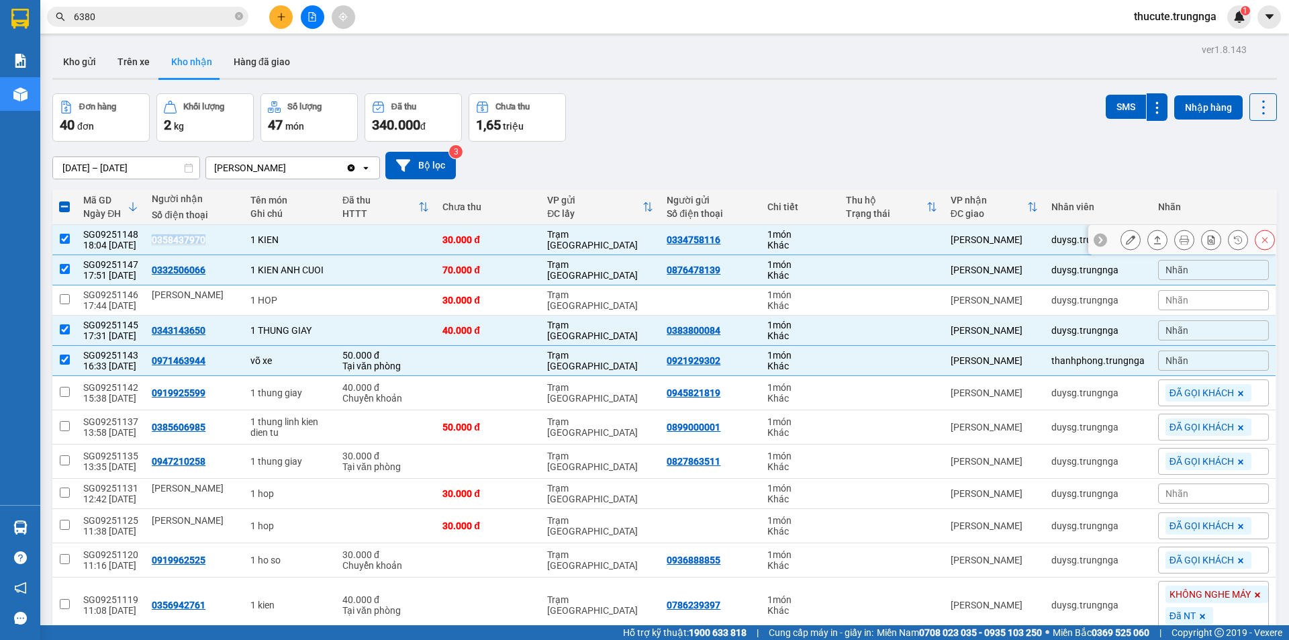
copy div "0358437970"
click at [1193, 362] on div "Nhãn" at bounding box center [1213, 360] width 111 height 20
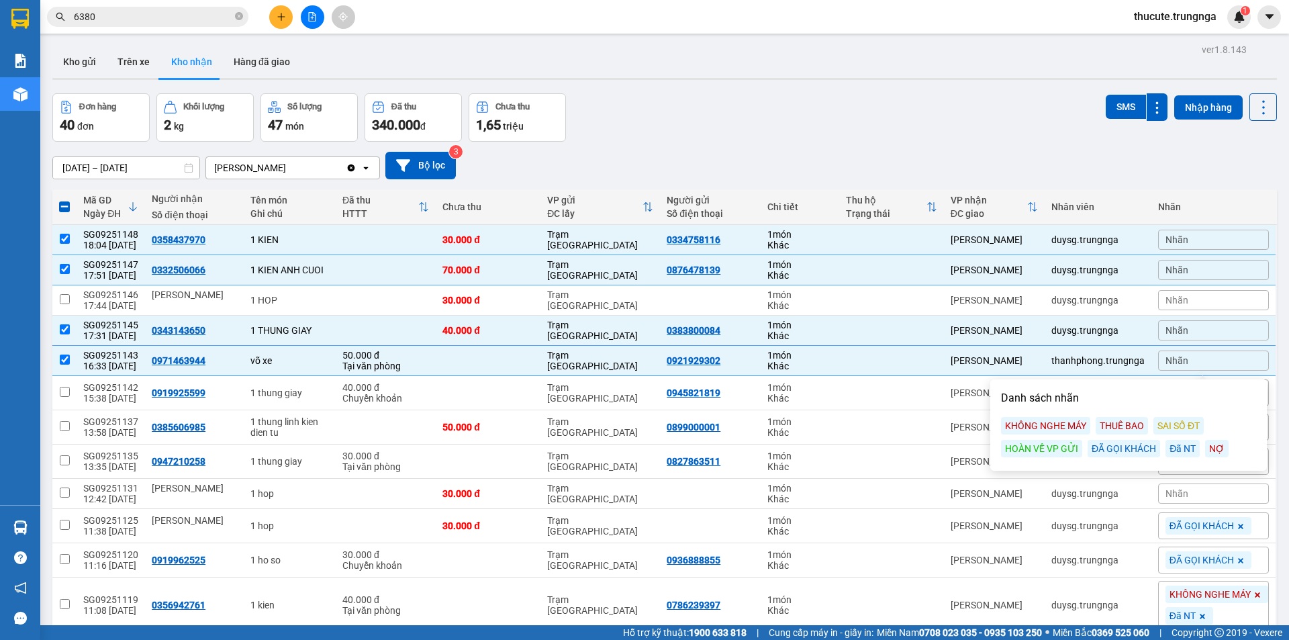
click at [1171, 448] on div "Đã NT" at bounding box center [1182, 448] width 34 height 17
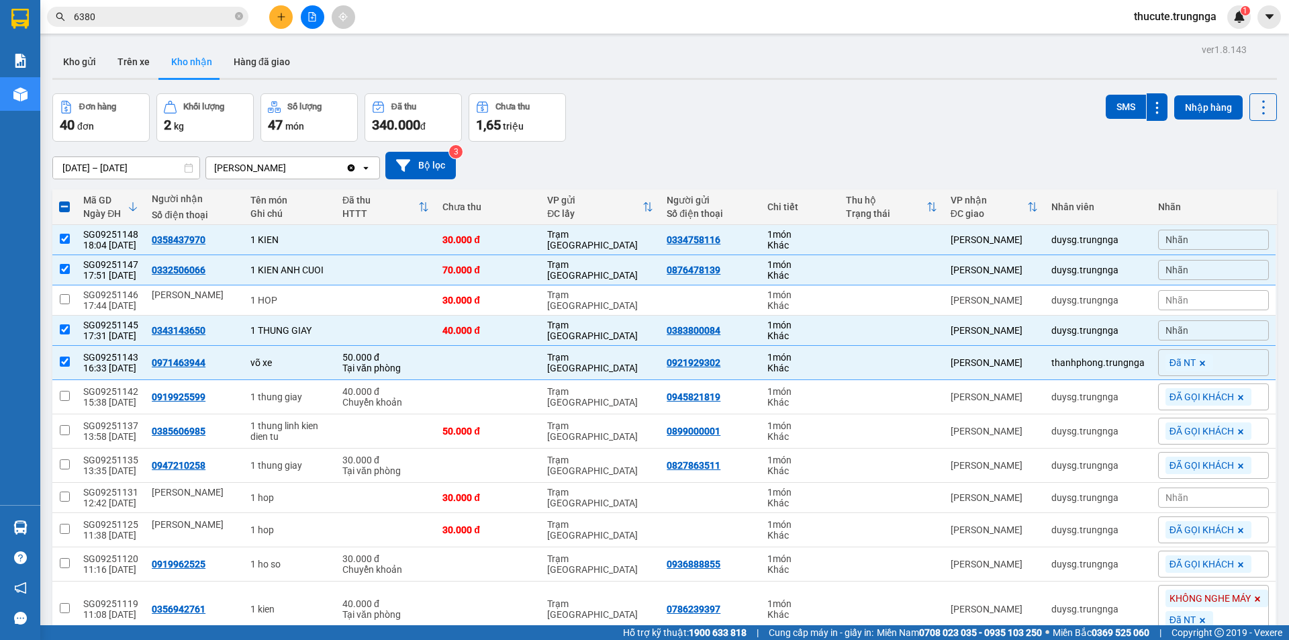
click at [1177, 327] on div "Nhãn" at bounding box center [1213, 330] width 111 height 20
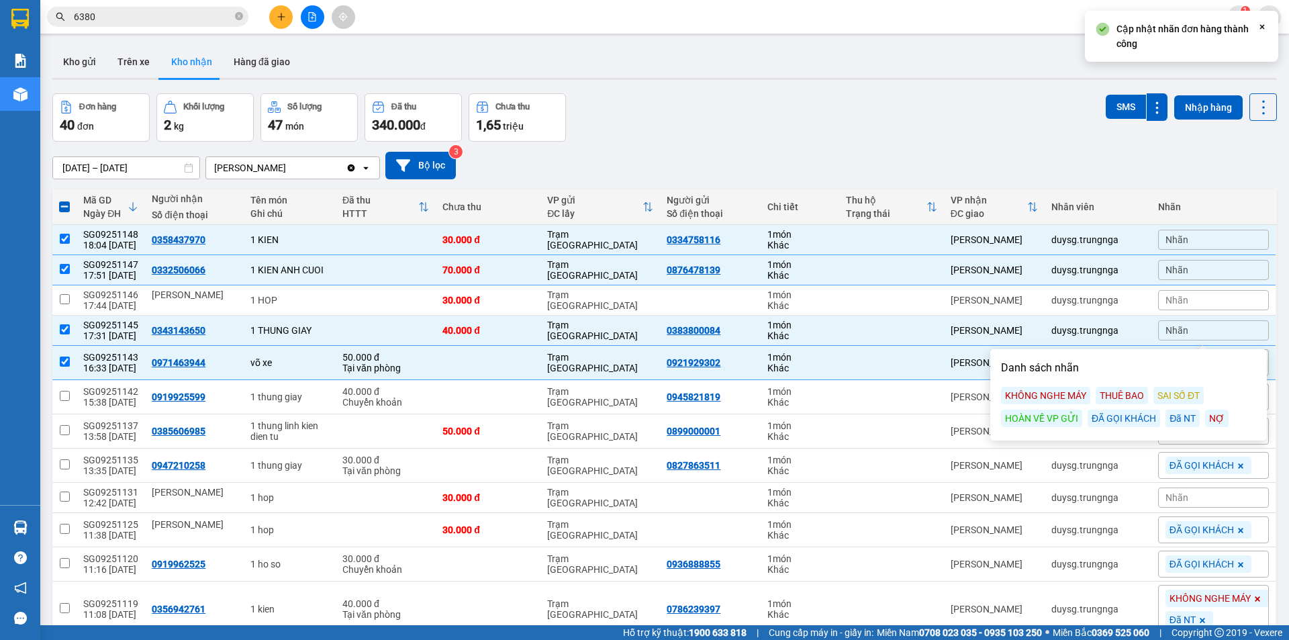
click at [1185, 421] on div "Đã NT" at bounding box center [1182, 417] width 34 height 17
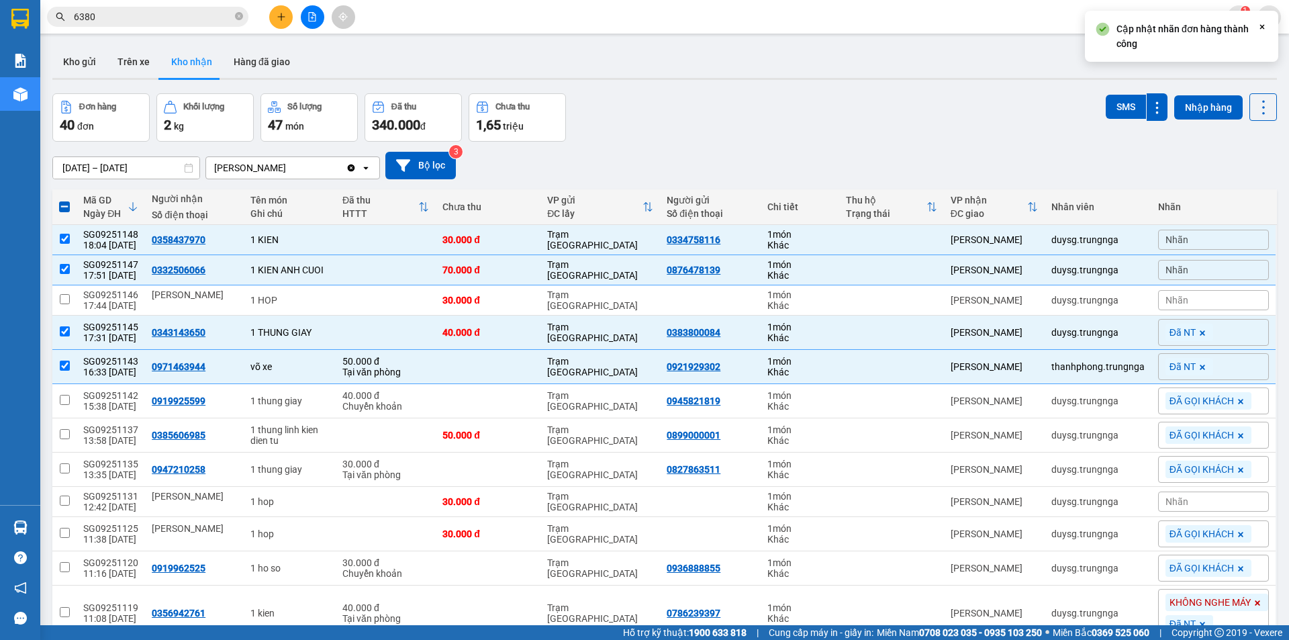
click at [1183, 274] on div "Nhãn" at bounding box center [1213, 270] width 111 height 20
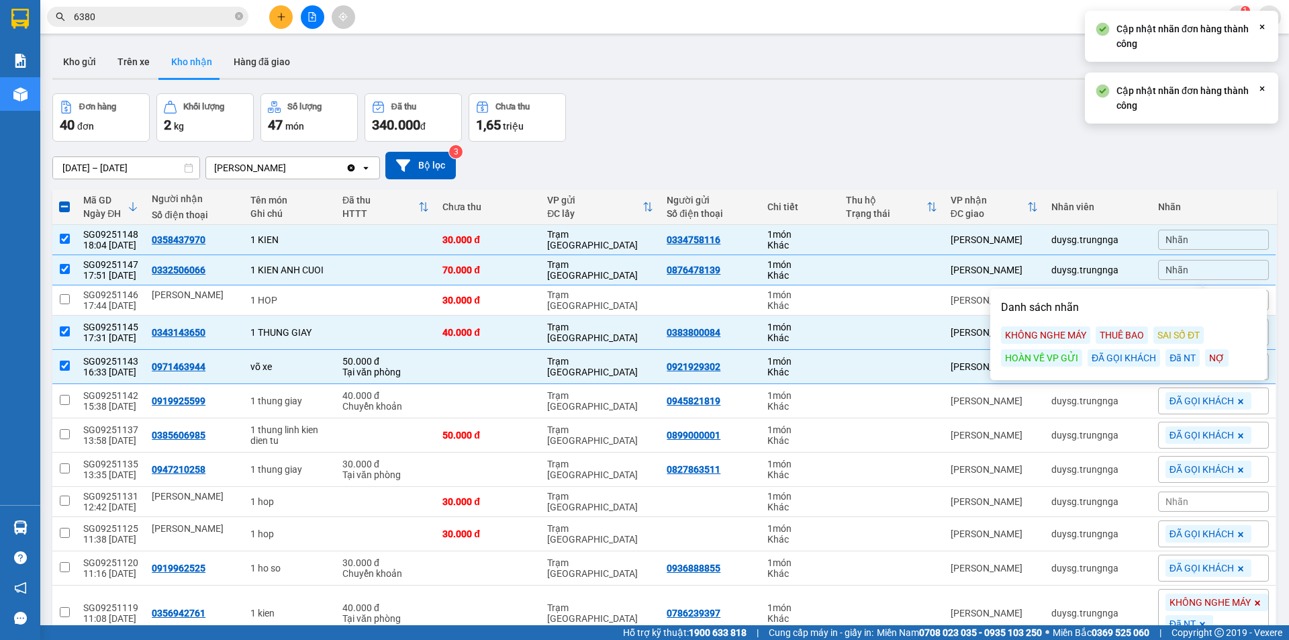
drag, startPoint x: 1184, startPoint y: 351, endPoint x: 1181, endPoint y: 292, distance: 59.1
click at [1184, 350] on div "Đã NT" at bounding box center [1182, 357] width 34 height 17
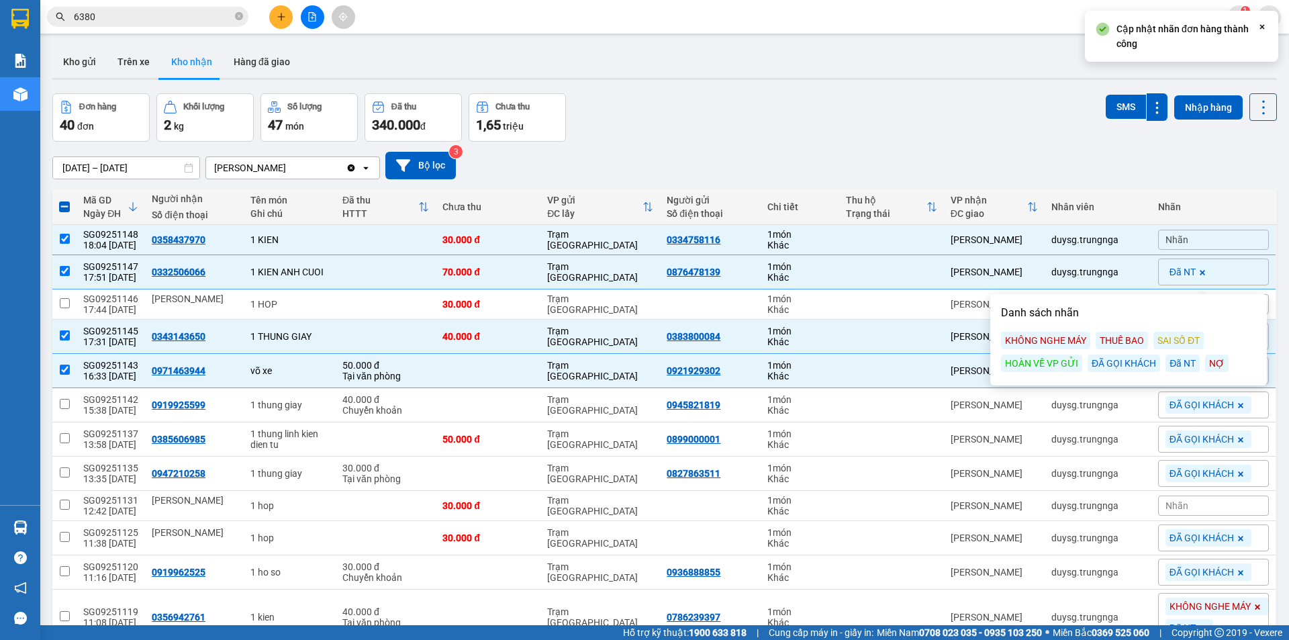
click at [1181, 240] on div "Nhãn" at bounding box center [1213, 240] width 111 height 20
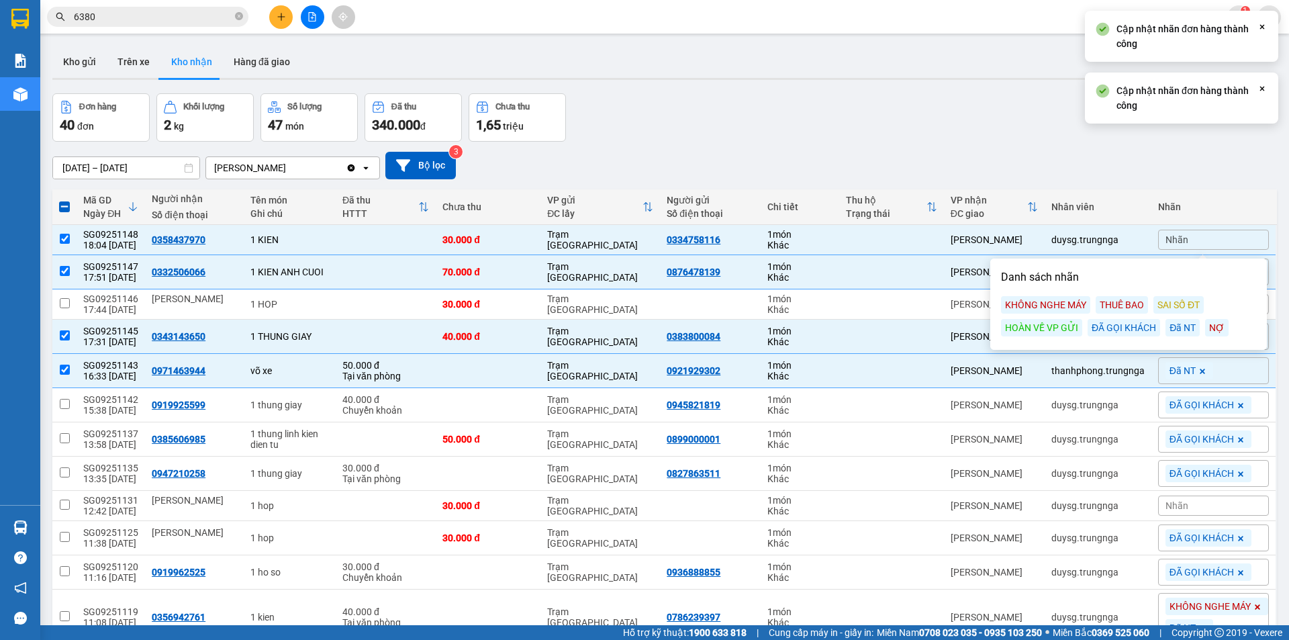
click at [1181, 329] on div "Đã NT" at bounding box center [1182, 327] width 34 height 17
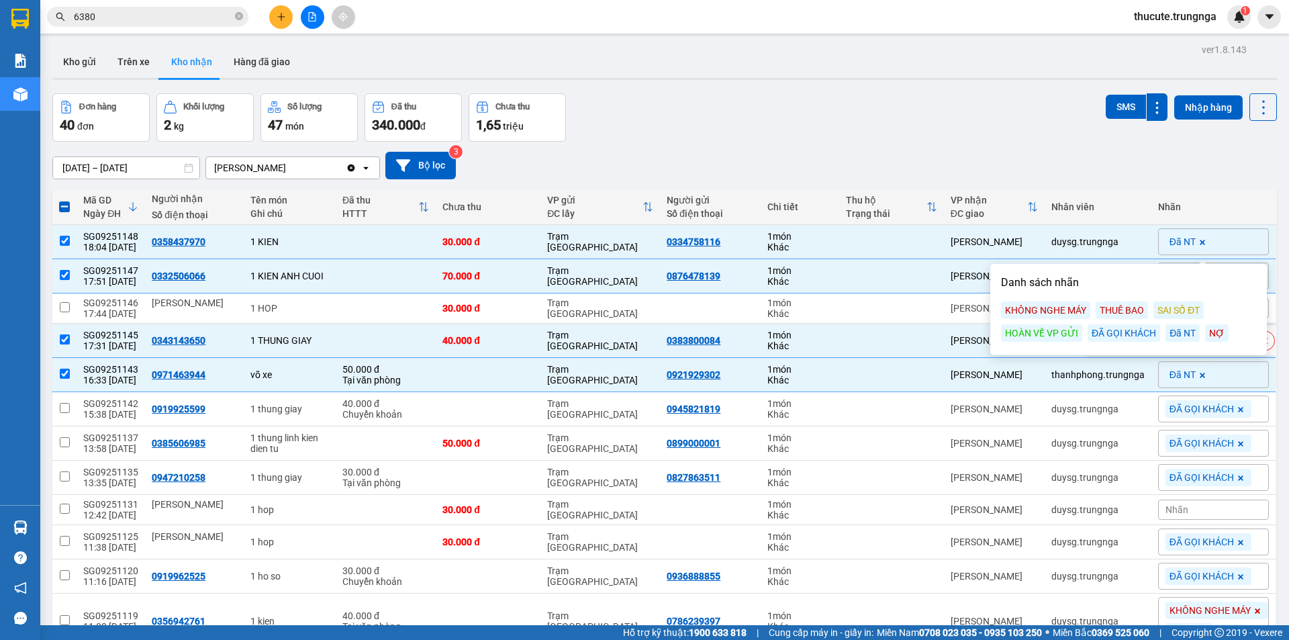
click at [70, 330] on td at bounding box center [64, 341] width 24 height 34
checkbox input "false"
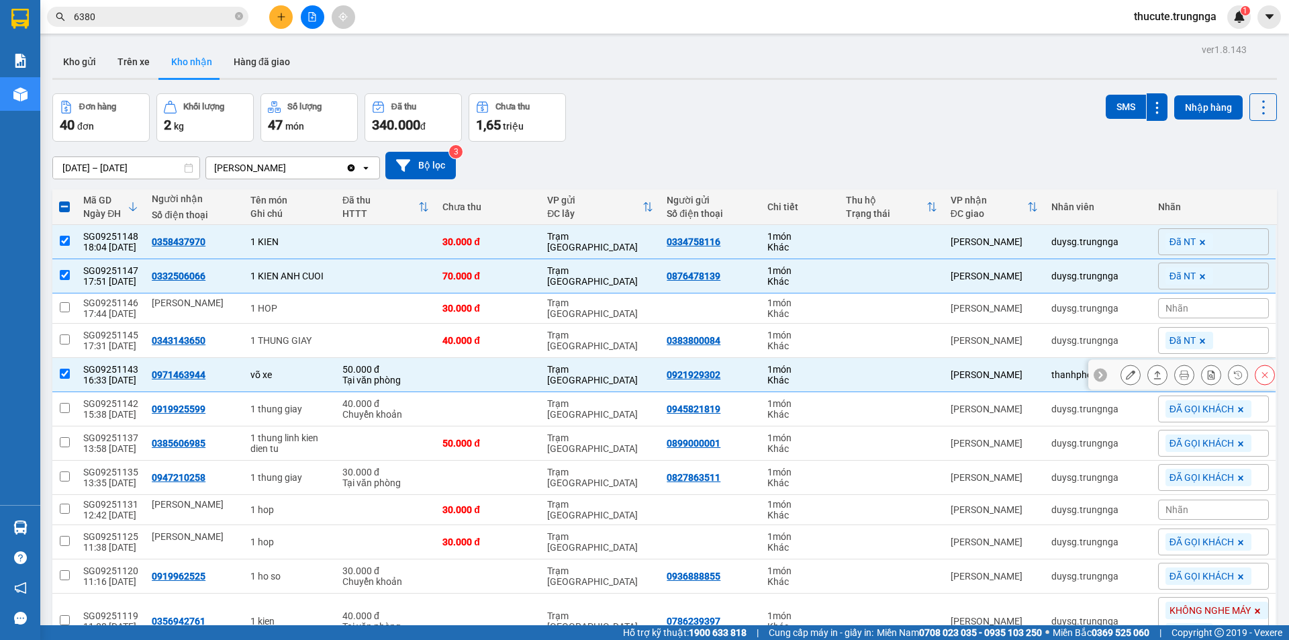
drag, startPoint x: 107, startPoint y: 387, endPoint x: 95, endPoint y: 353, distance: 35.4
click at [105, 383] on td "SG09251143 16:33 [DATE]" at bounding box center [111, 375] width 68 height 34
checkbox input "false"
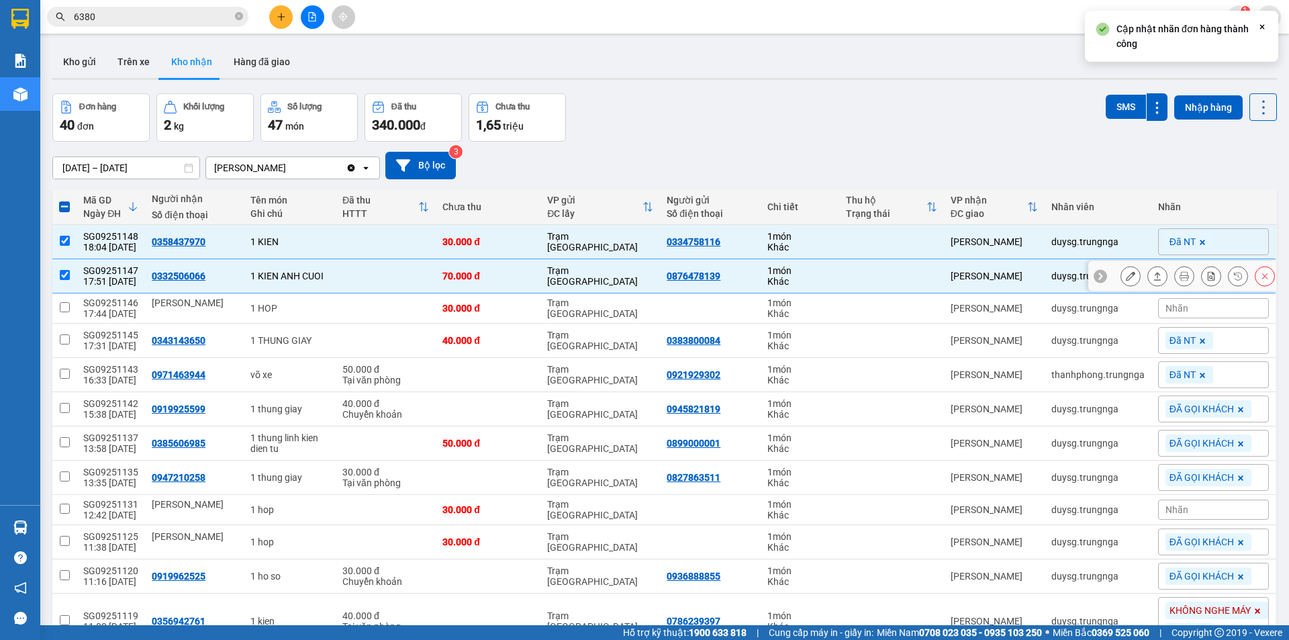
drag, startPoint x: 105, startPoint y: 277, endPoint x: 107, endPoint y: 230, distance: 47.1
click at [105, 273] on td "SG09251147 17:51 [DATE]" at bounding box center [111, 276] width 68 height 34
checkbox input "false"
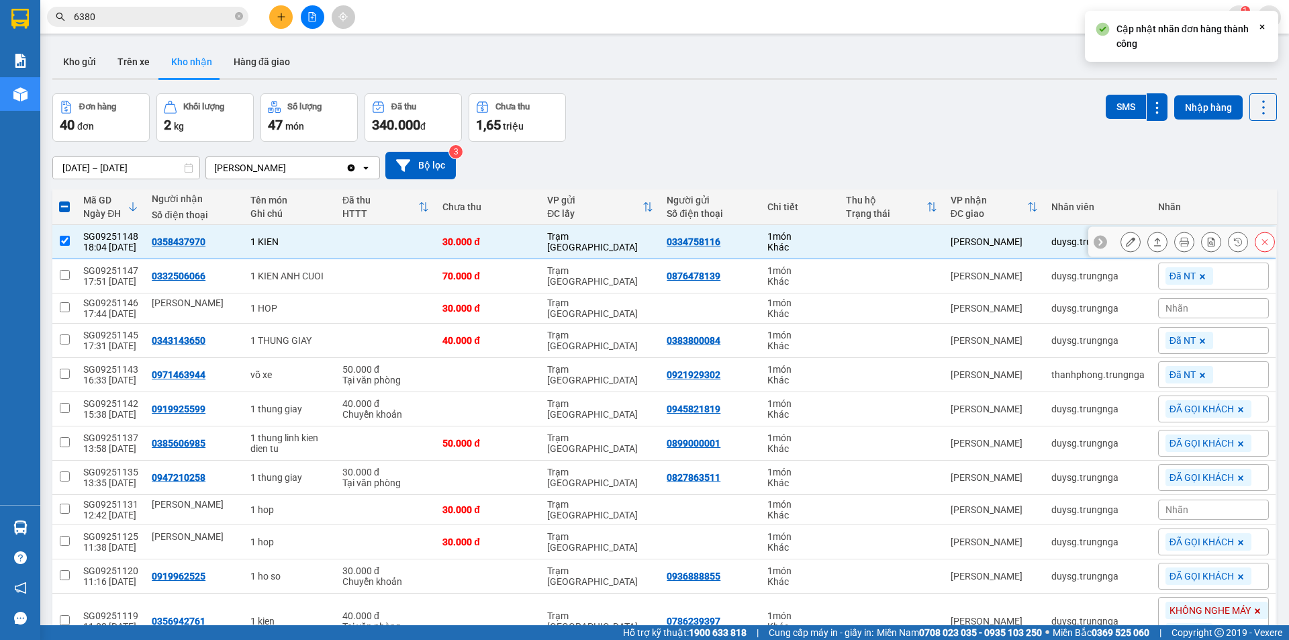
click at [107, 231] on div "SG09251148" at bounding box center [110, 236] width 55 height 11
checkbox input "false"
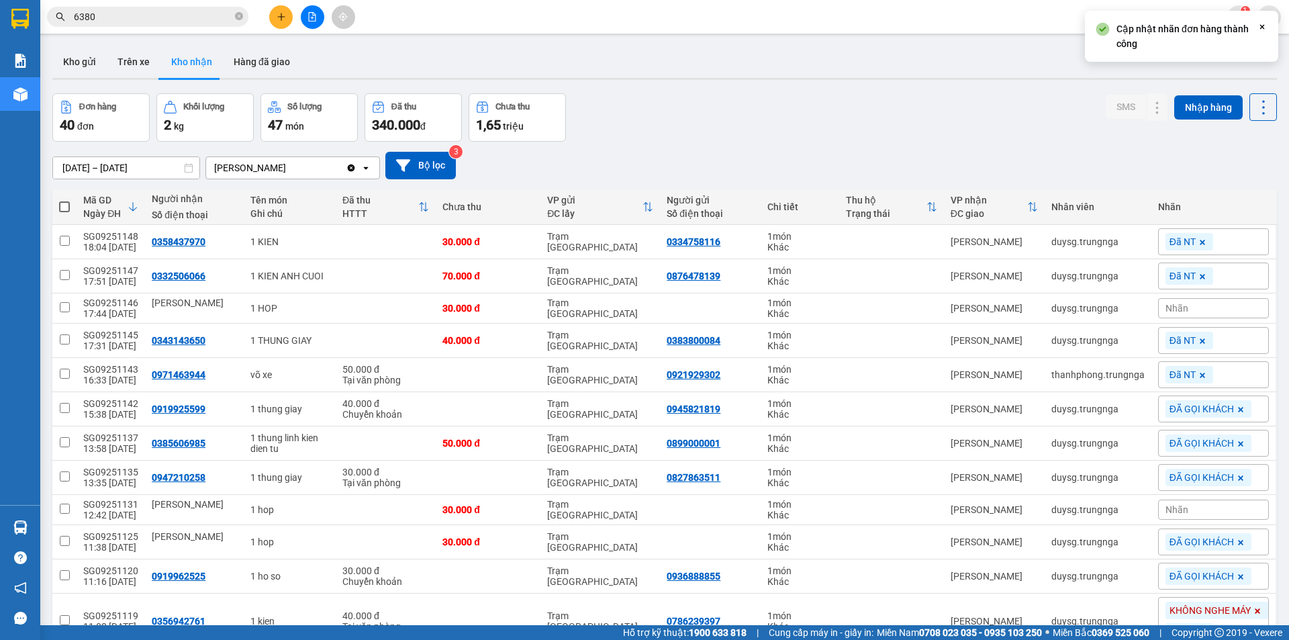
click at [690, 118] on div "Đơn hàng 40 đơn Khối lượng 2 kg Số lượng 47 món Đã thu 340.000 đ Chưa thu 1,65 …" at bounding box center [664, 117] width 1224 height 48
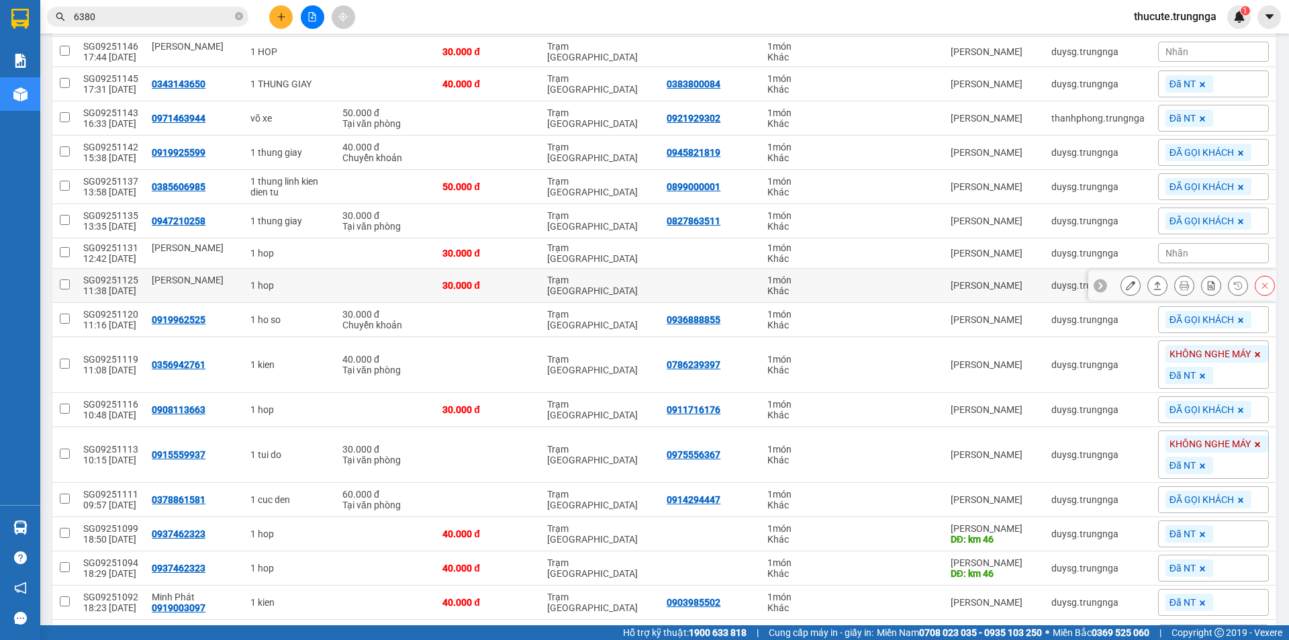
scroll to position [367, 0]
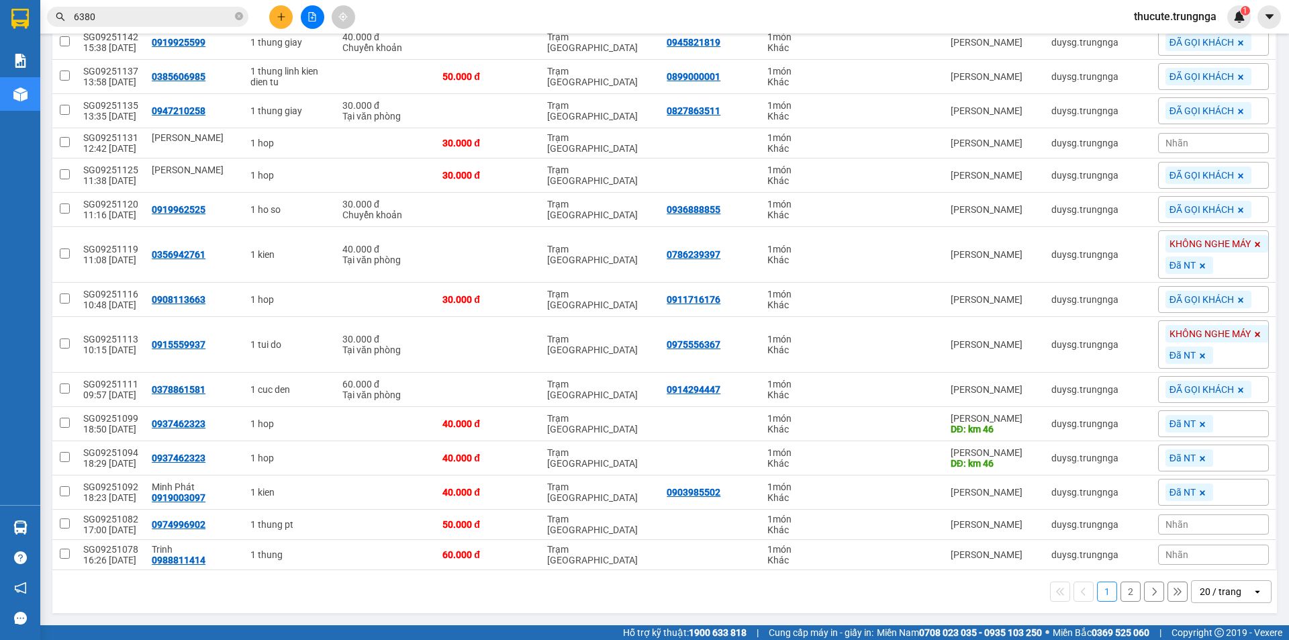
click at [1205, 20] on span "thucute.trungnga" at bounding box center [1175, 16] width 104 height 17
click at [1147, 41] on span "Đăng xuất" at bounding box center [1180, 41] width 77 height 15
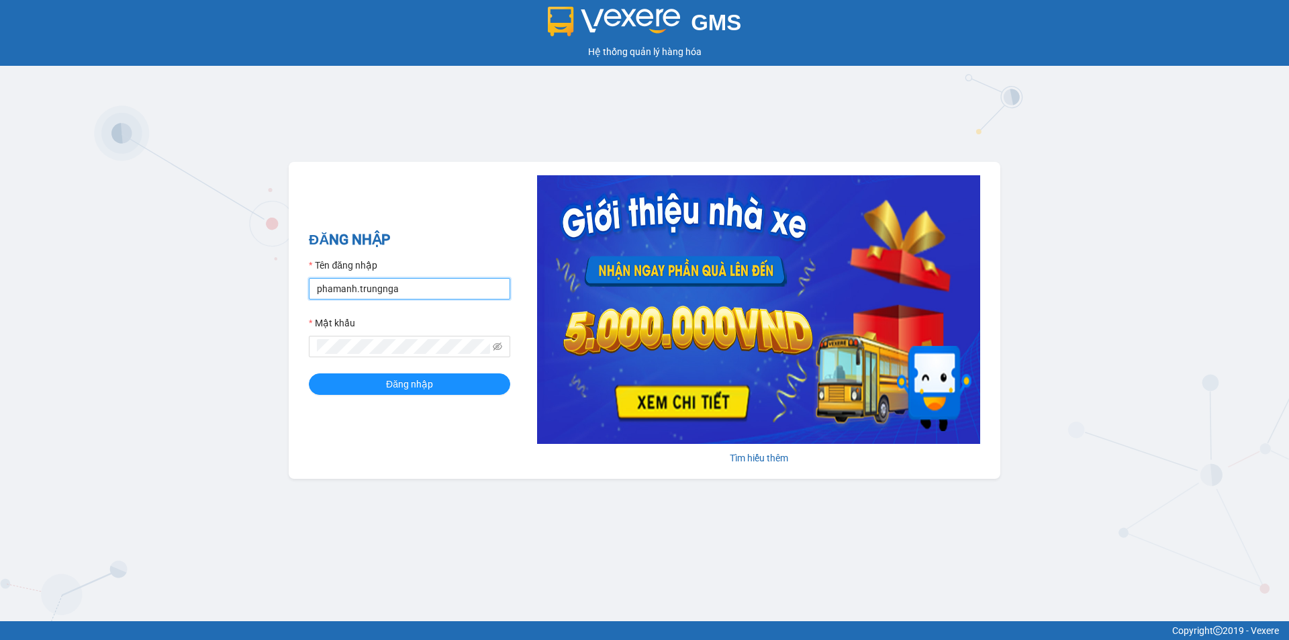
click at [348, 289] on input "phamanh.trungnga" at bounding box center [409, 288] width 201 height 21
drag, startPoint x: 350, startPoint y: 289, endPoint x: 307, endPoint y: 287, distance: 43.0
click at [307, 287] on div "ĐĂNG NHẬP Tên đăng nhập phamanh.trungnga Mật khẩu Đăng nhập Tìm hiểu thêm" at bounding box center [645, 320] width 712 height 317
type input "hongphuc1.trungnga"
click at [309, 373] on button "Đăng nhập" at bounding box center [409, 383] width 201 height 21
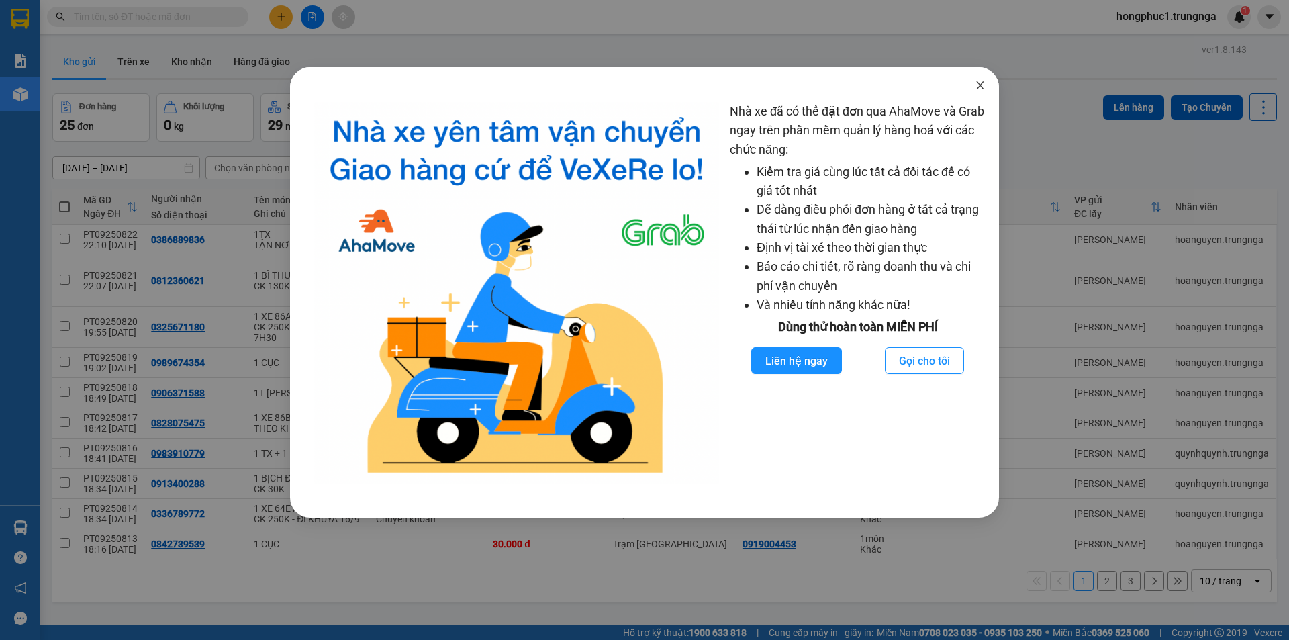
click at [983, 87] on icon "close" at bounding box center [980, 85] width 11 height 11
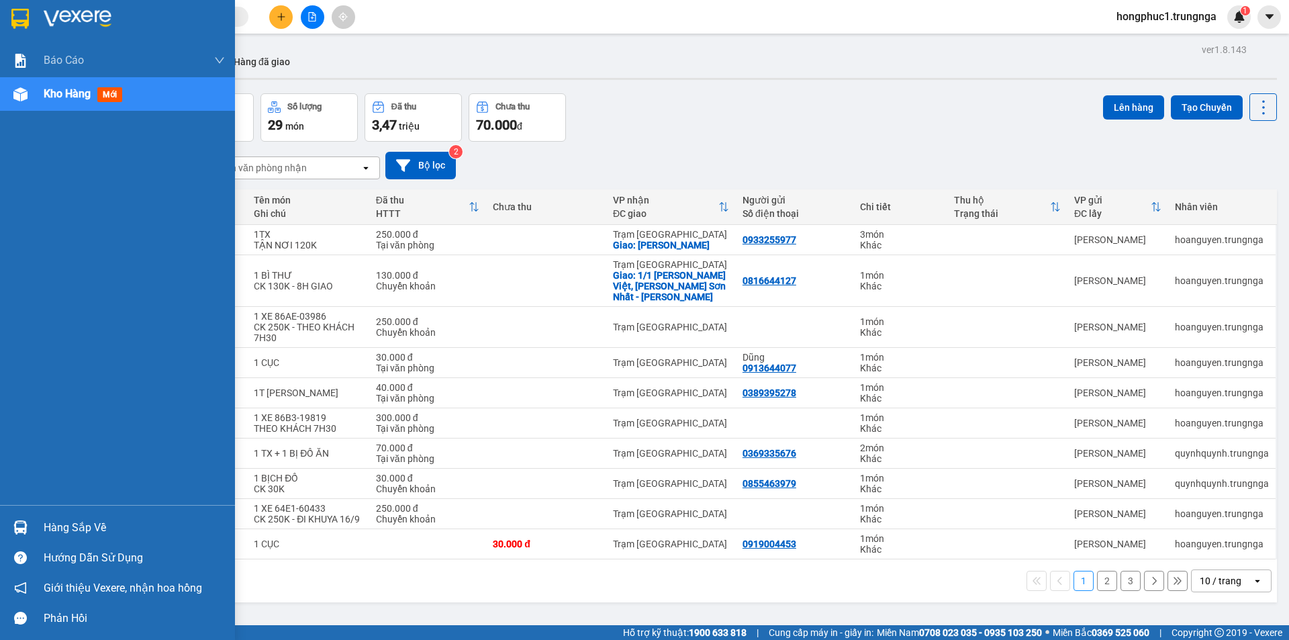
click at [62, 529] on div "Hàng sắp về" at bounding box center [134, 528] width 181 height 20
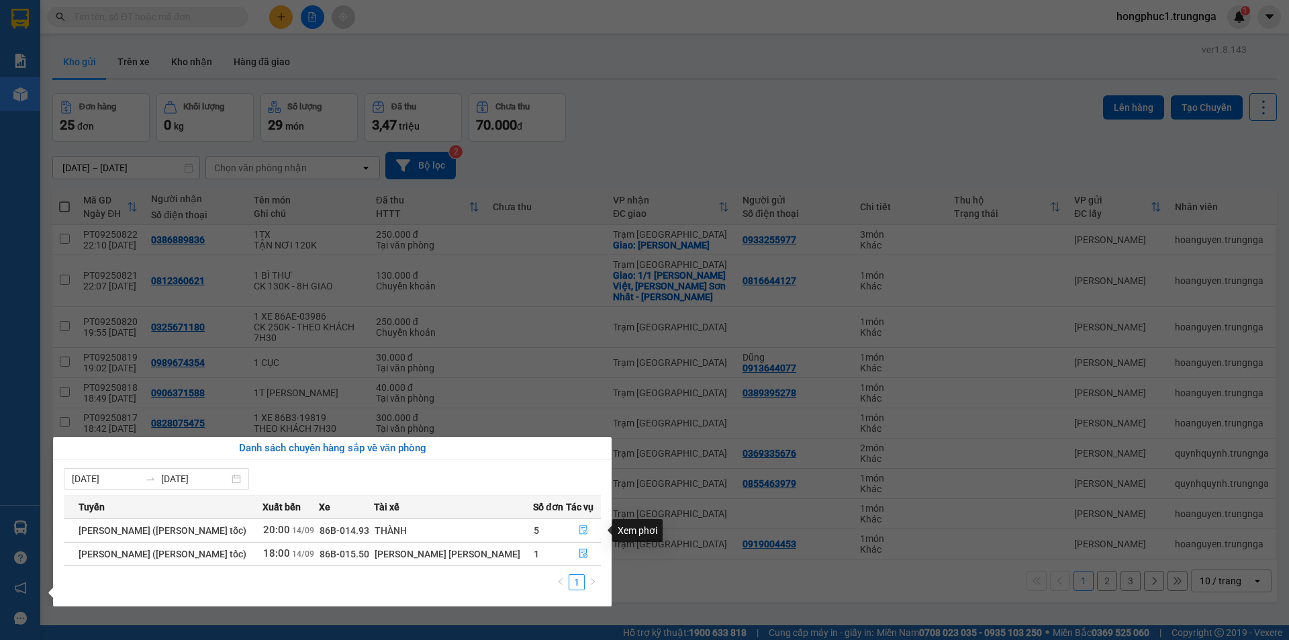
click at [579, 529] on icon "file-done" at bounding box center [583, 529] width 9 height 9
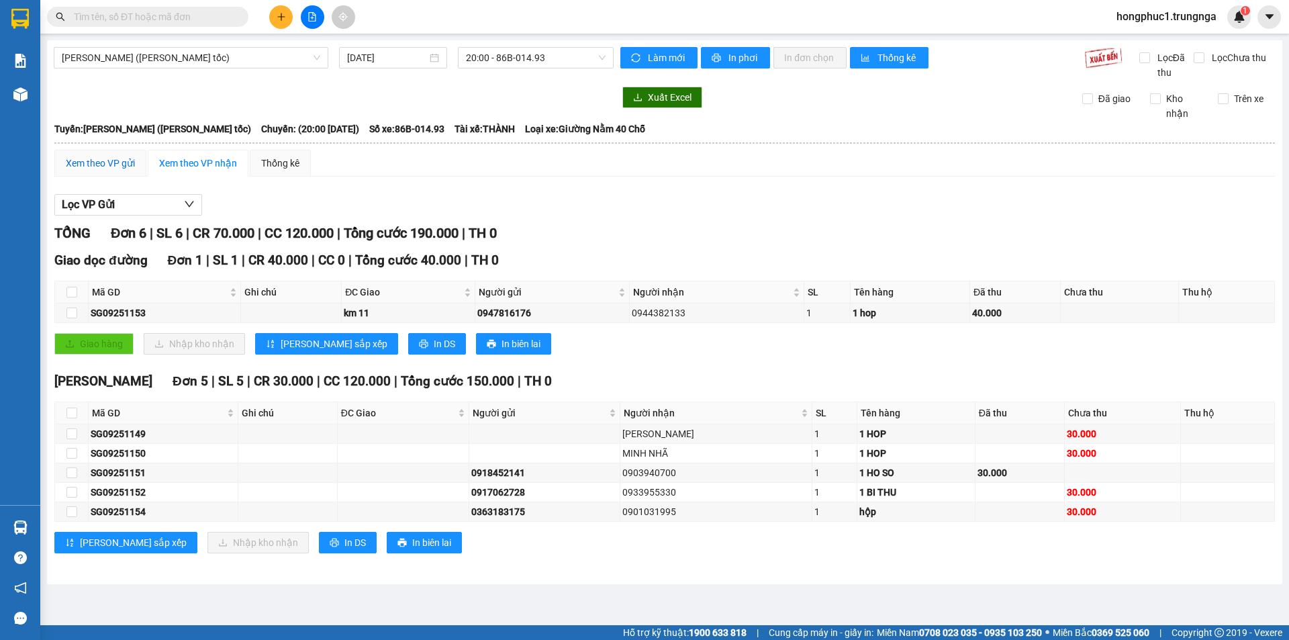
click at [107, 170] on div "Xem theo VP gửi" at bounding box center [100, 163] width 69 height 15
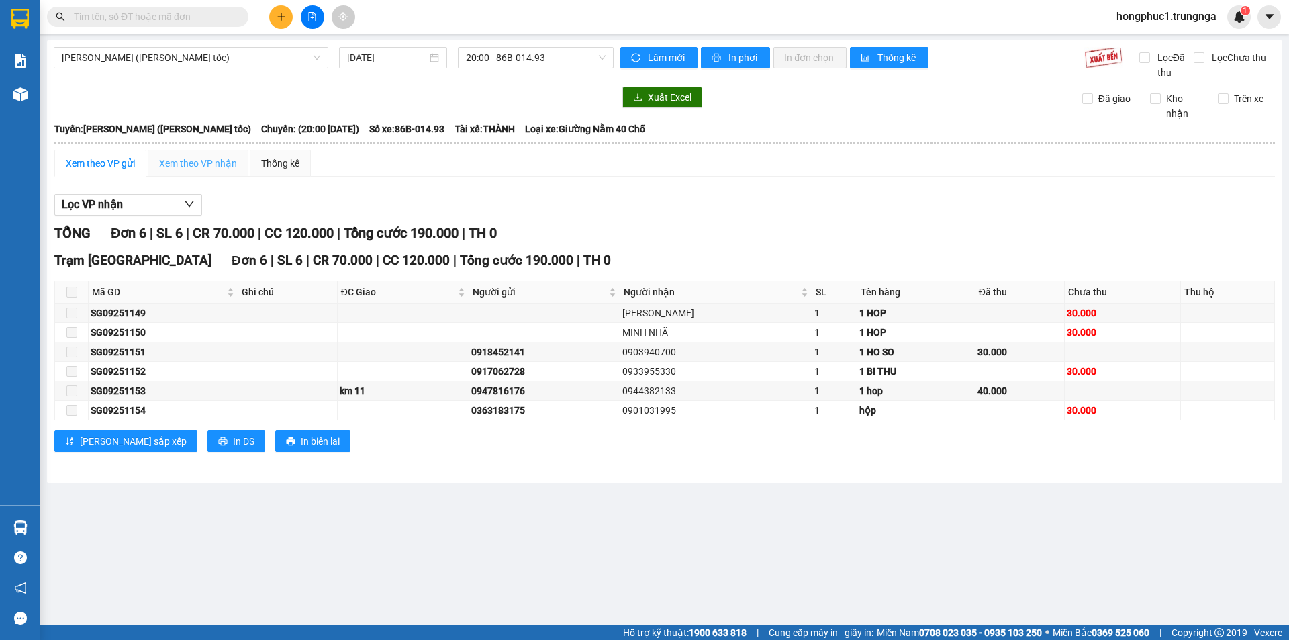
click at [187, 171] on div "Xem theo VP nhận" at bounding box center [198, 163] width 101 height 27
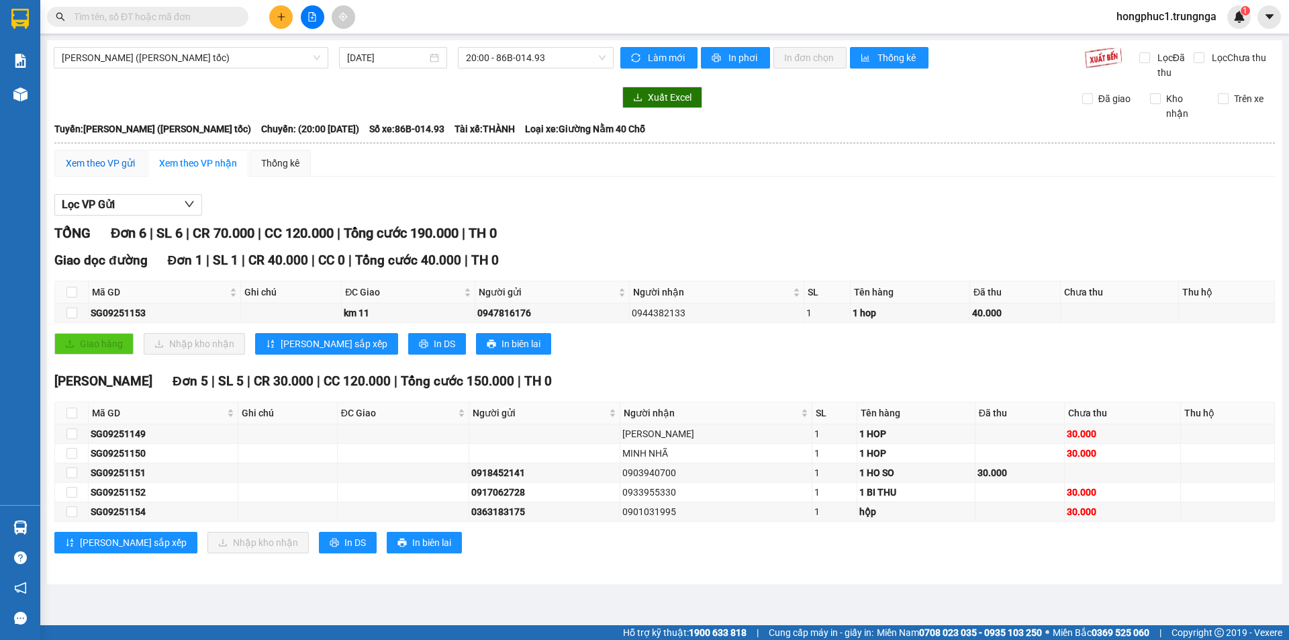
click at [113, 156] on div "Xem theo VP gửi" at bounding box center [100, 163] width 69 height 15
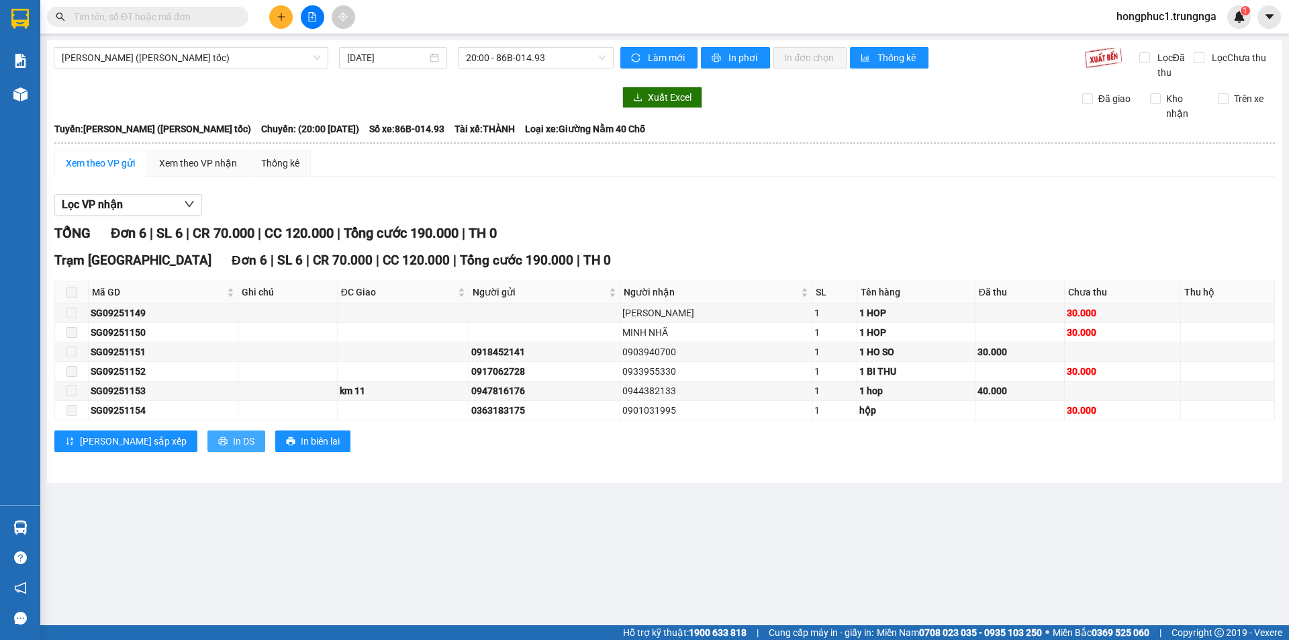
click at [207, 448] on button "In DS" at bounding box center [236, 440] width 58 height 21
